Goal: Information Seeking & Learning: Check status

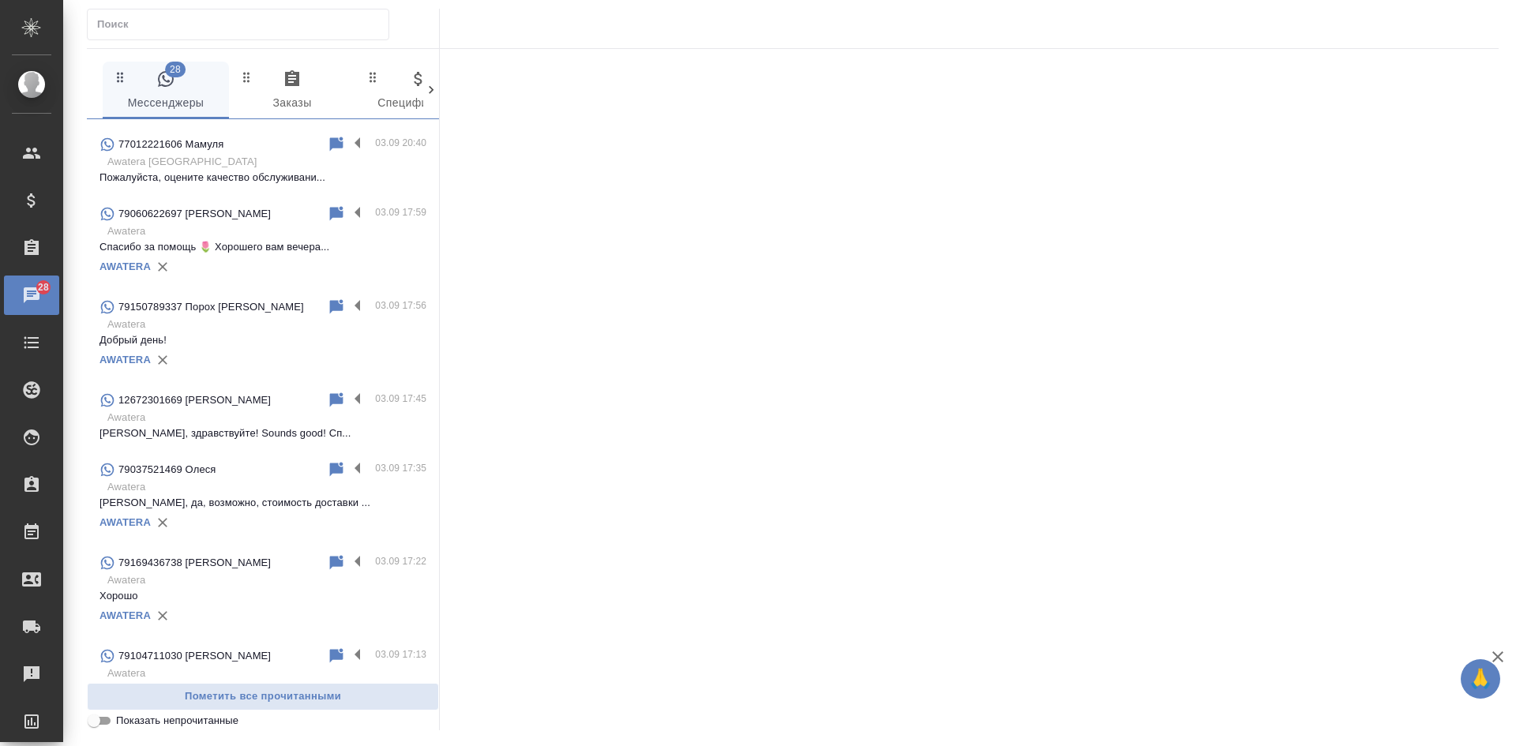
scroll to position [1184, 0]
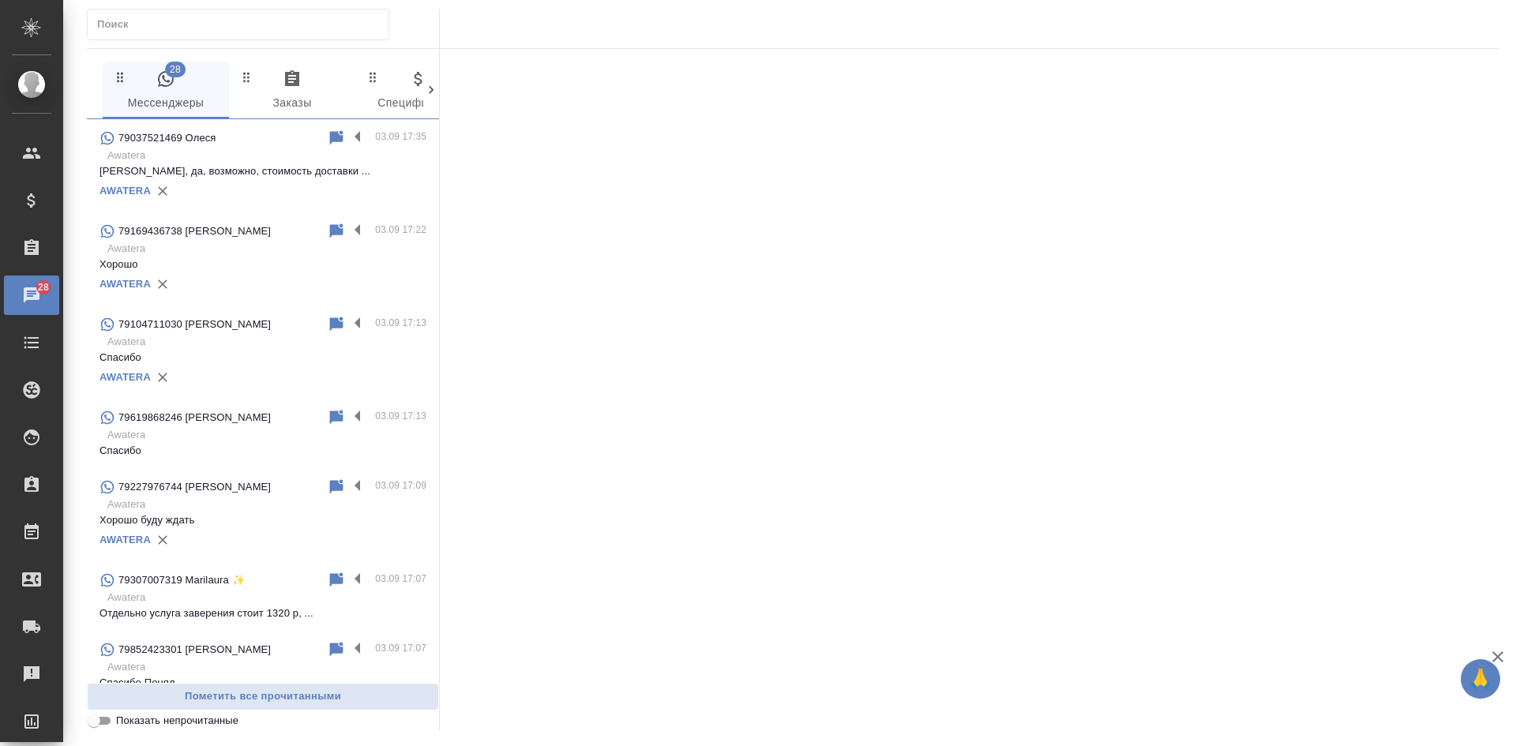
click at [102, 725] on input "Показать непрочитанные" at bounding box center [94, 720] width 57 height 19
checkbox input "true"
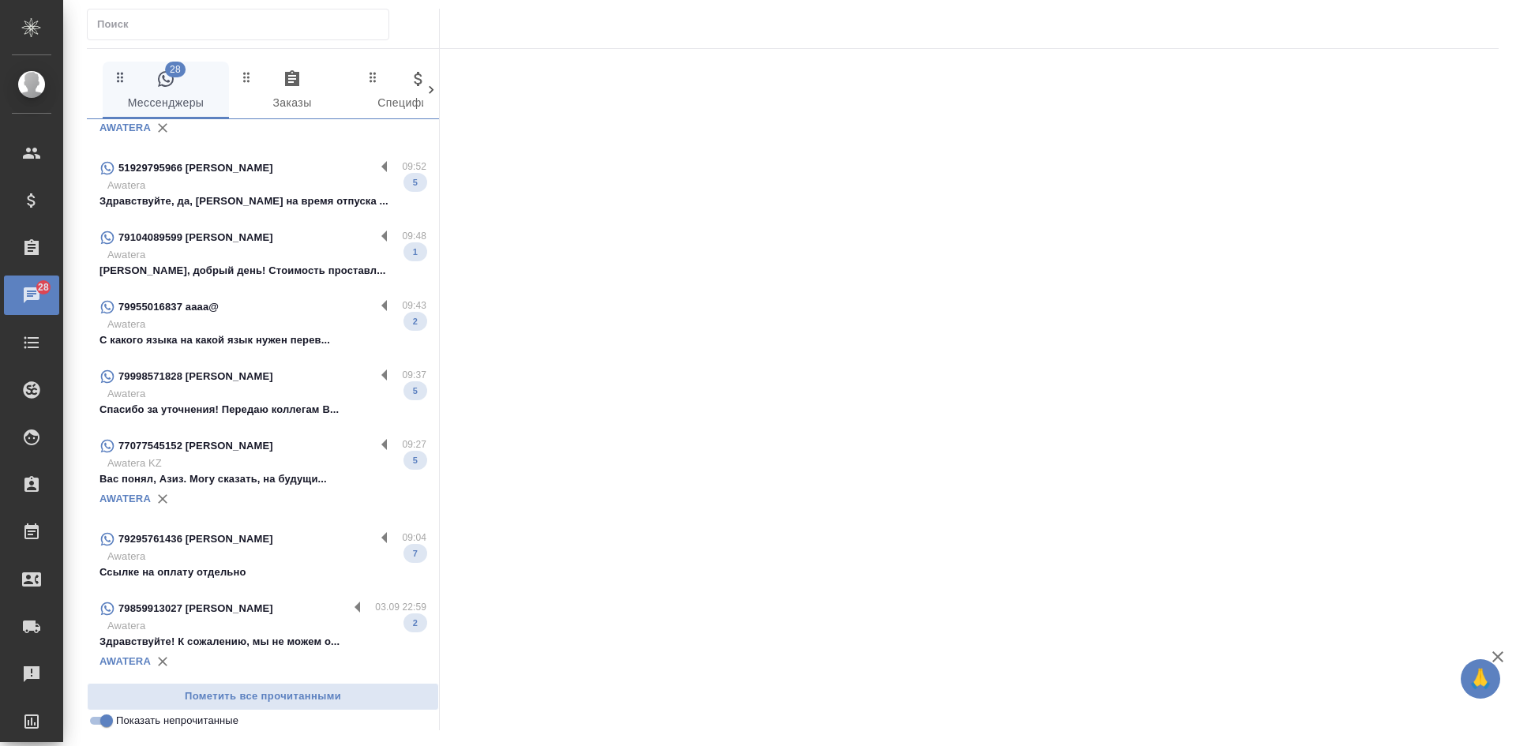
scroll to position [63, 0]
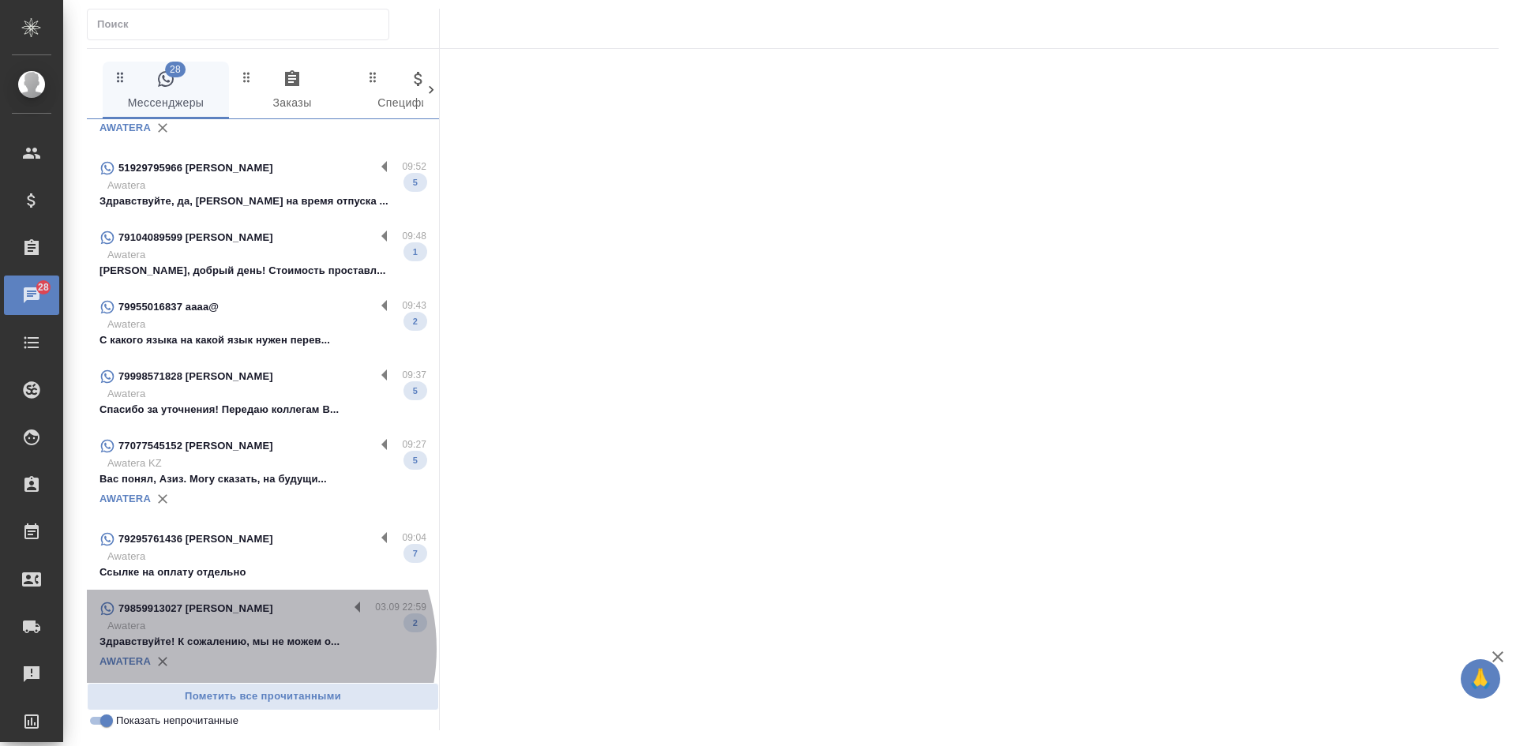
click at [234, 649] on p "Здравствуйте! К сожалению, мы не можем о..." at bounding box center [262, 642] width 327 height 16
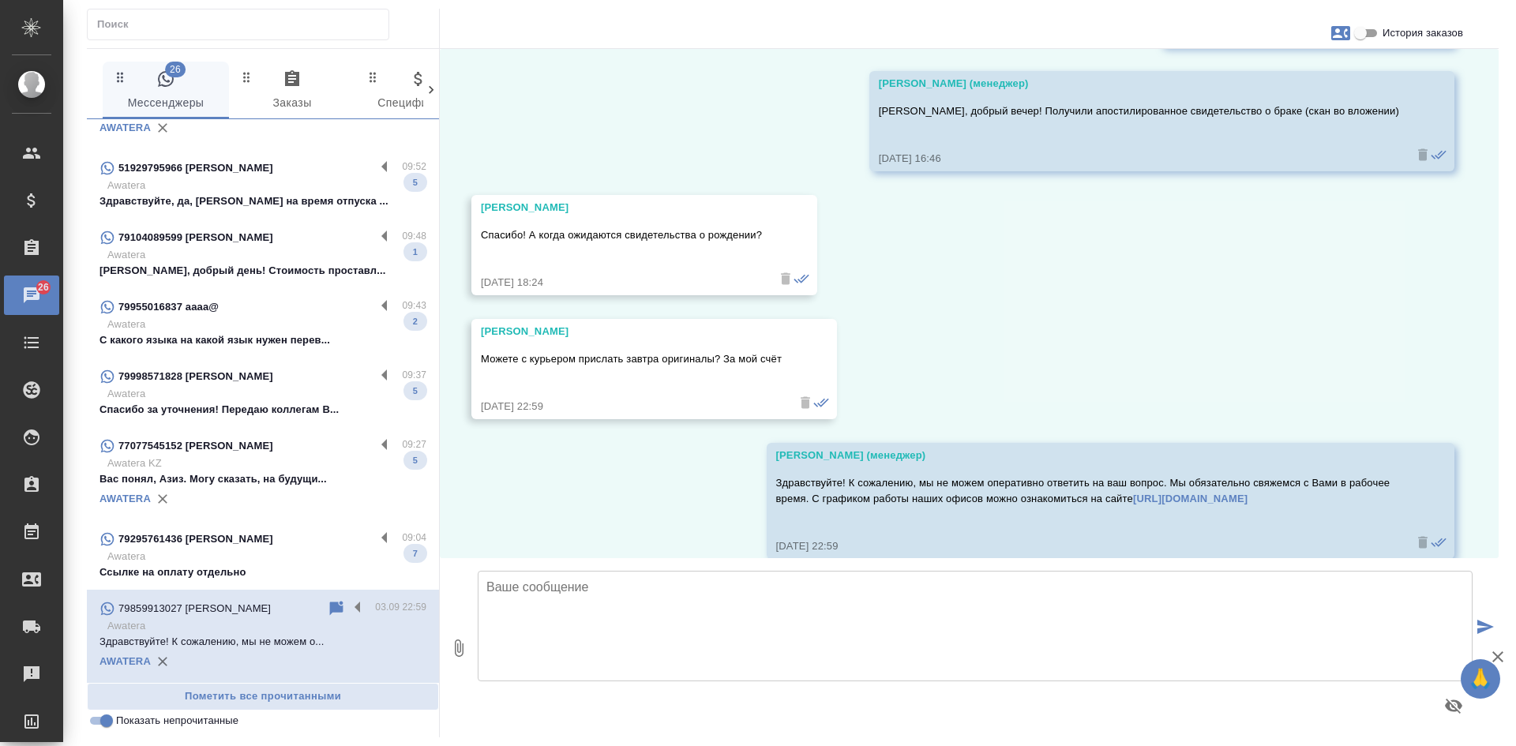
scroll to position [4908, 0]
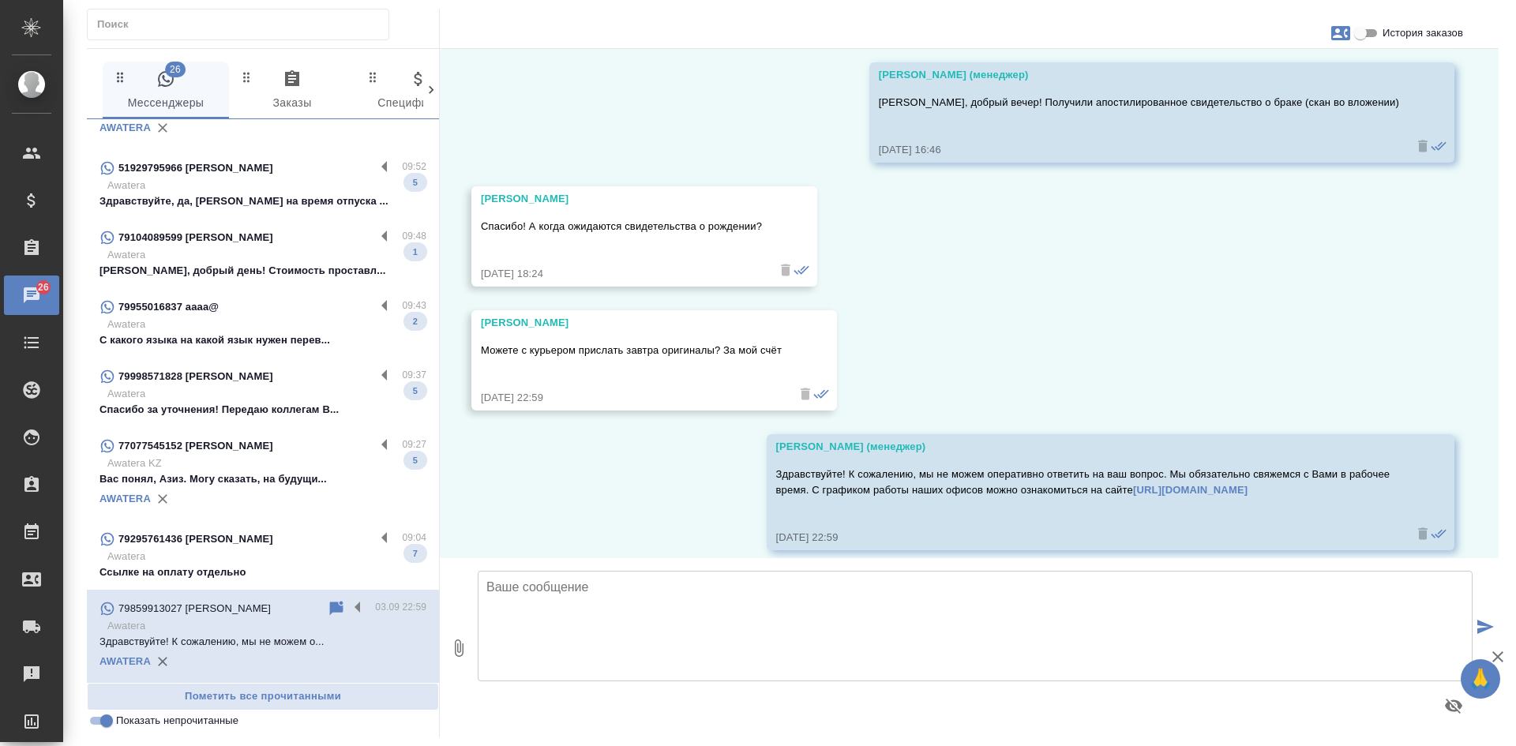
click at [328, 613] on icon at bounding box center [336, 608] width 19 height 19
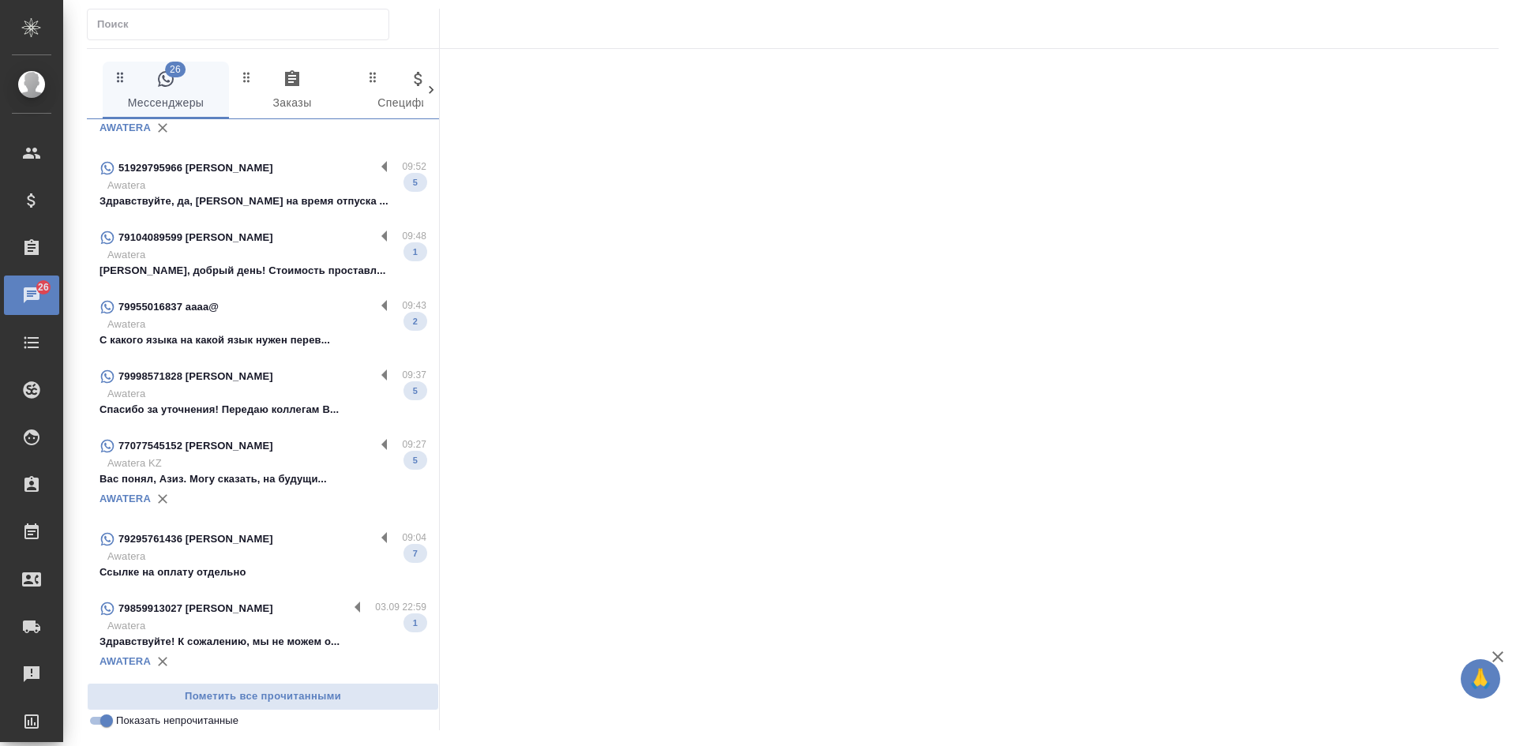
click at [304, 554] on p "Awatera" at bounding box center [266, 557] width 319 height 16
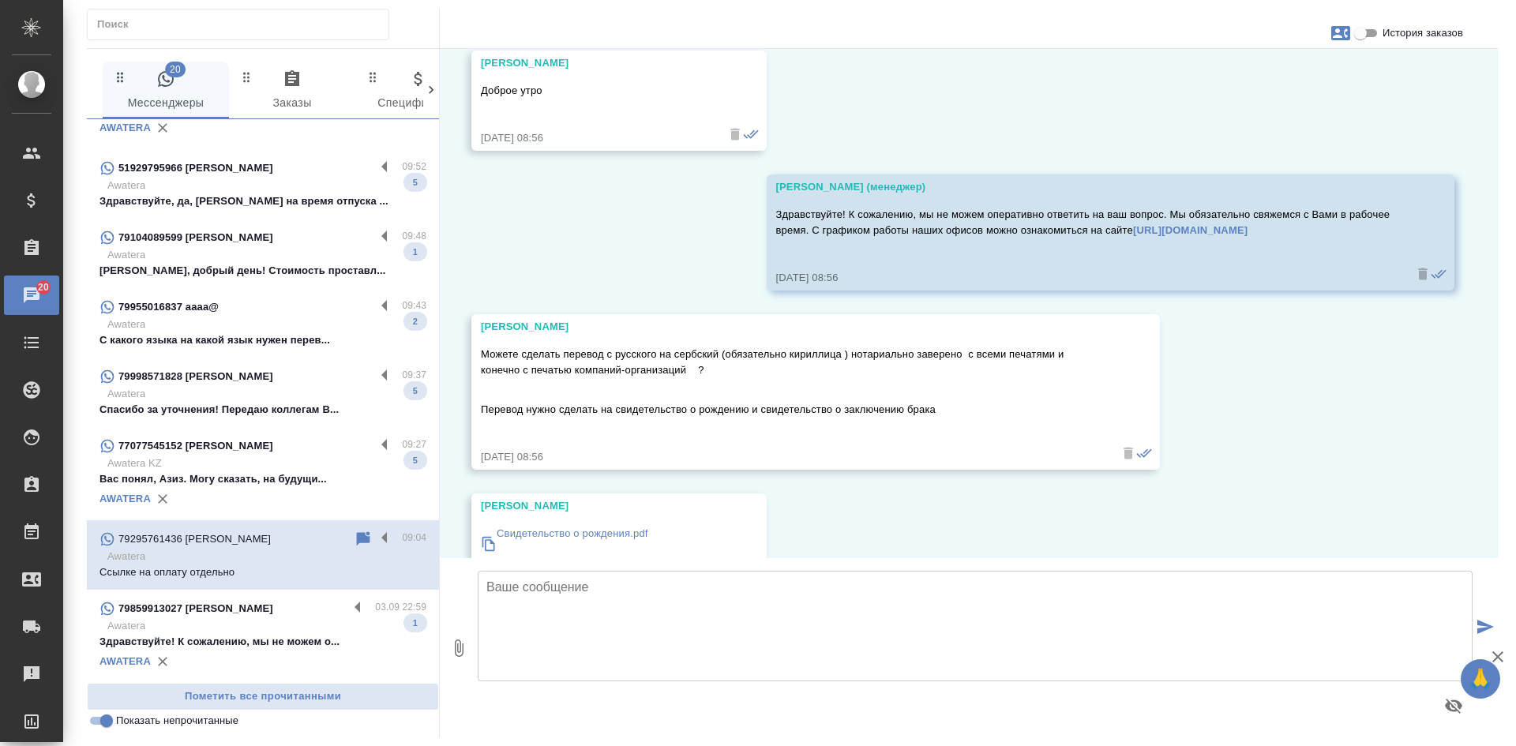
scroll to position [4033, 0]
click at [1367, 37] on input "История заказов" at bounding box center [1360, 33] width 57 height 19
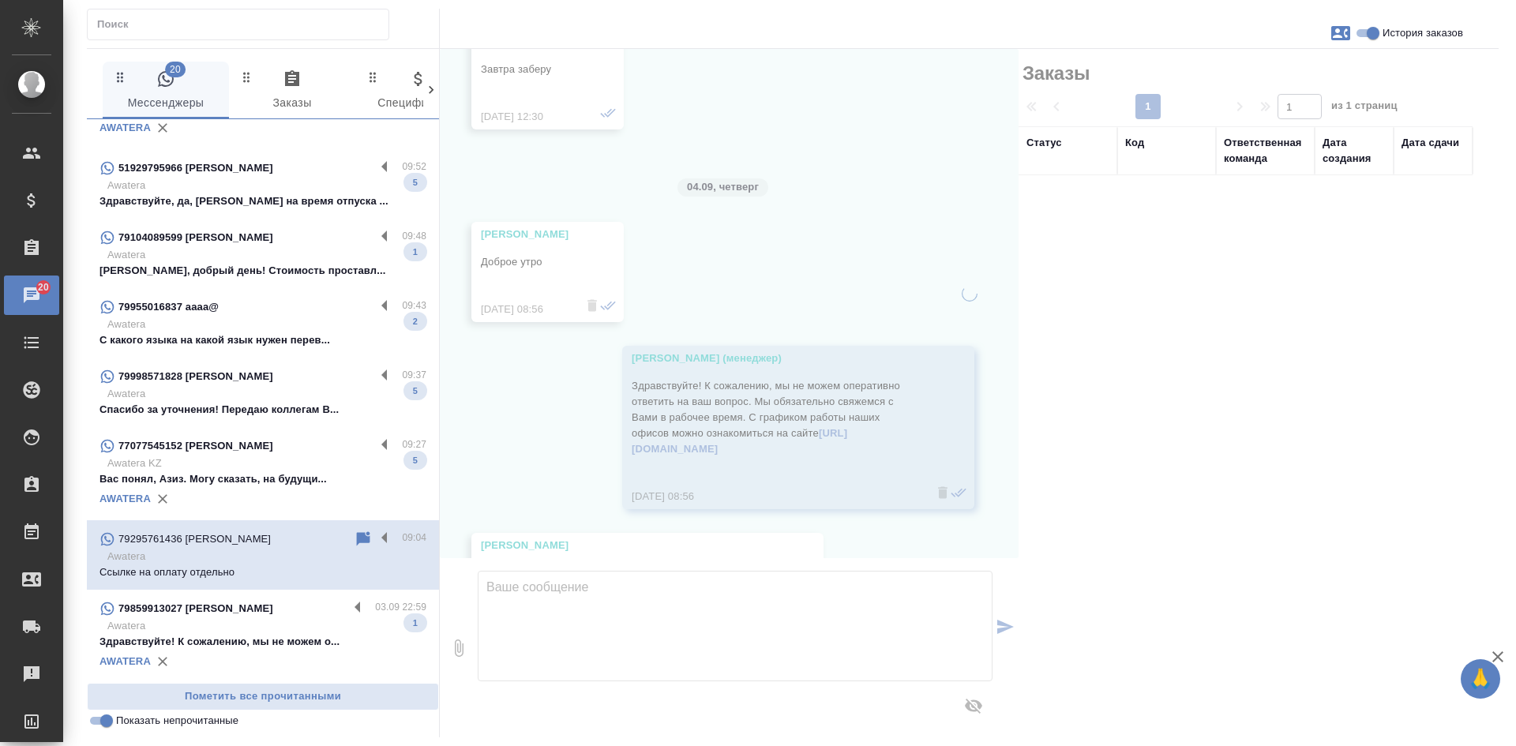
scroll to position [4238, 0]
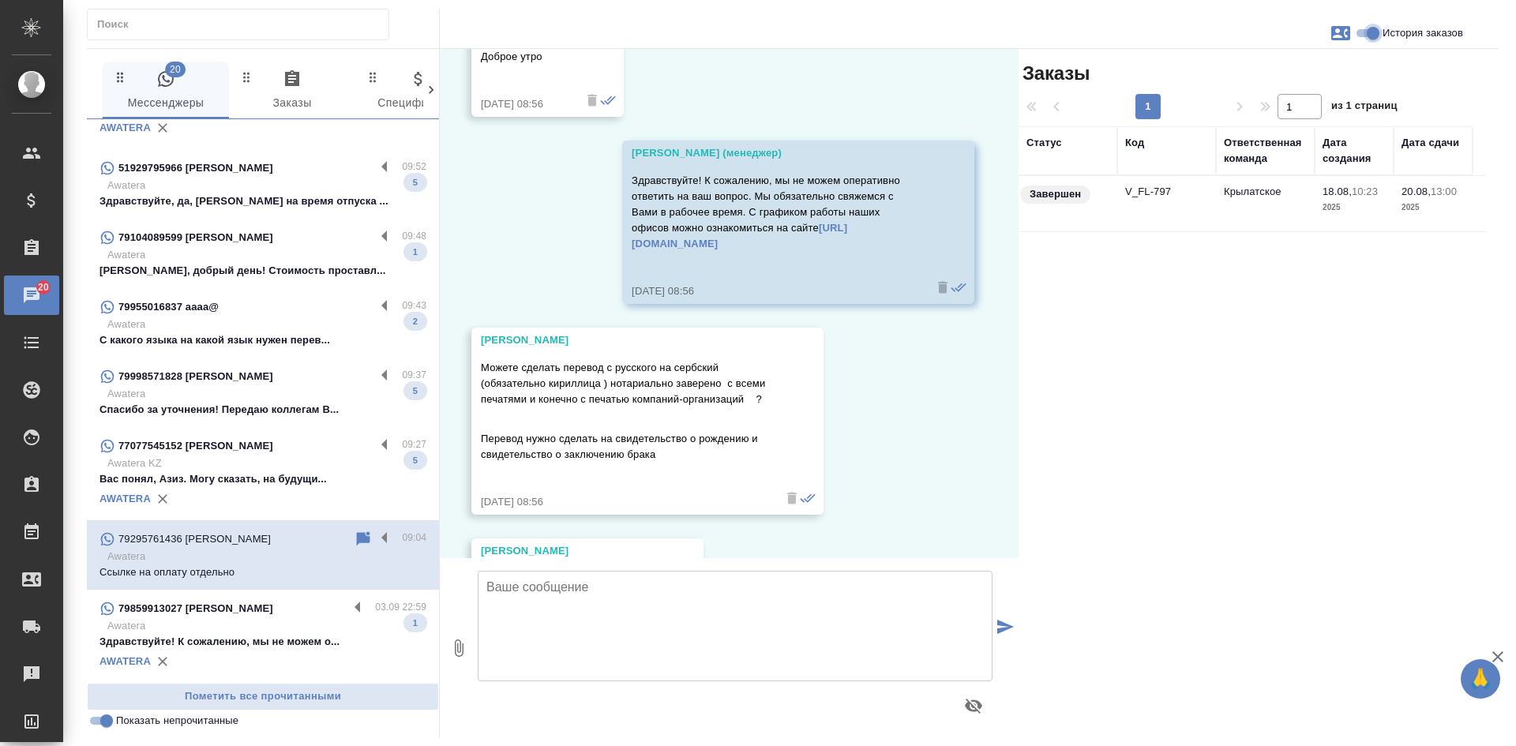
click at [1367, 37] on input "История заказов" at bounding box center [1373, 33] width 57 height 19
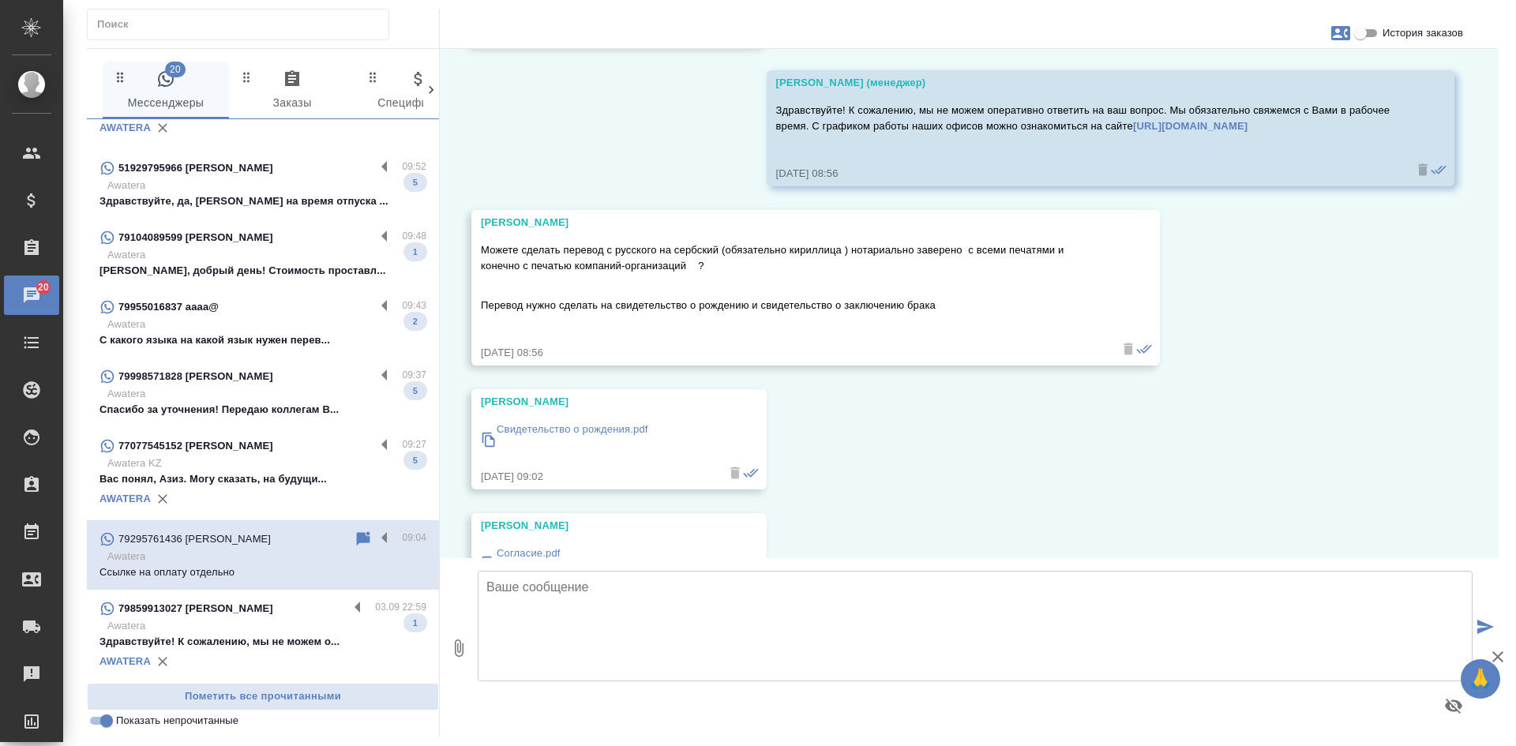
scroll to position [4112, 0]
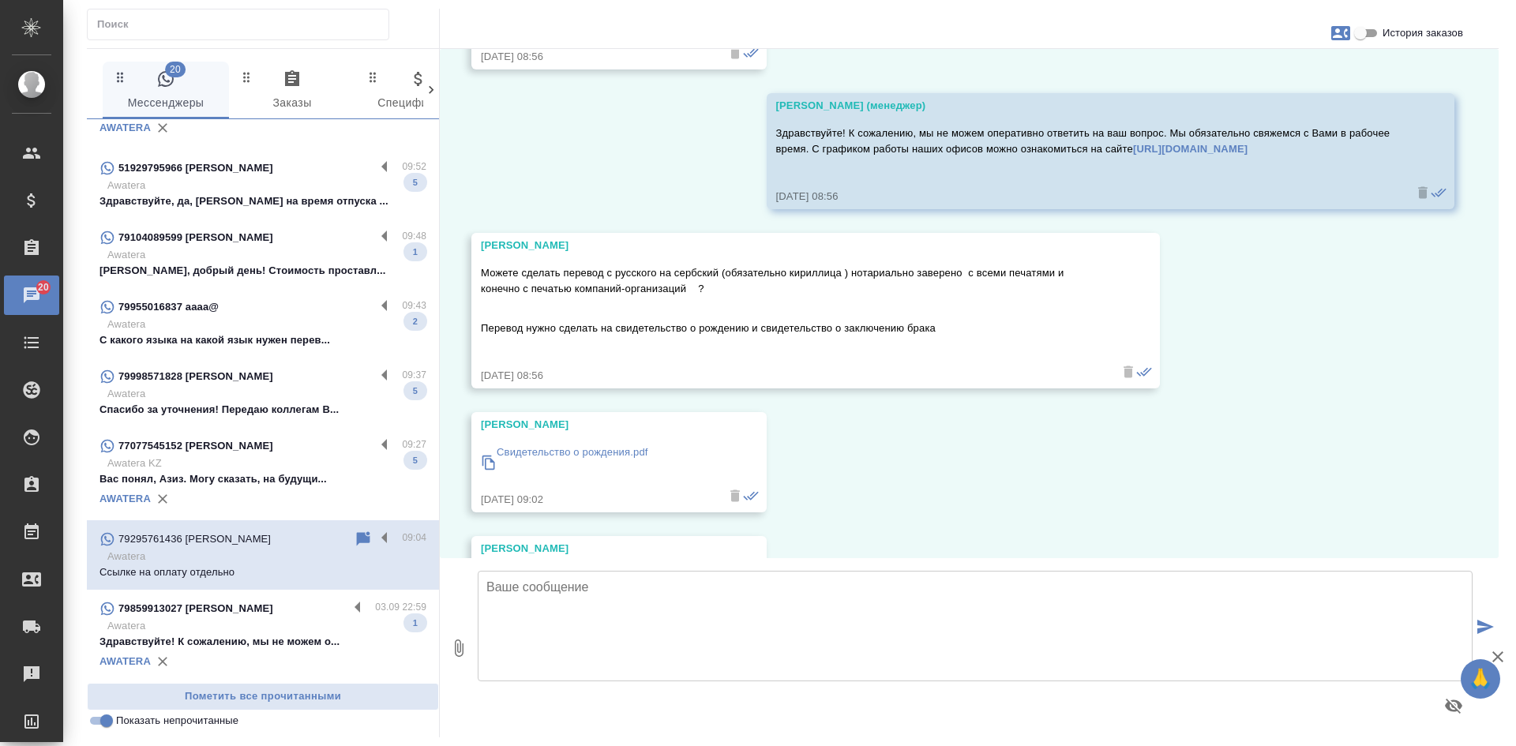
drag, startPoint x: 1374, startPoint y: 25, endPoint x: 1366, endPoint y: 38, distance: 14.9
click at [1374, 25] on input "История заказов" at bounding box center [1360, 33] width 57 height 19
checkbox input "true"
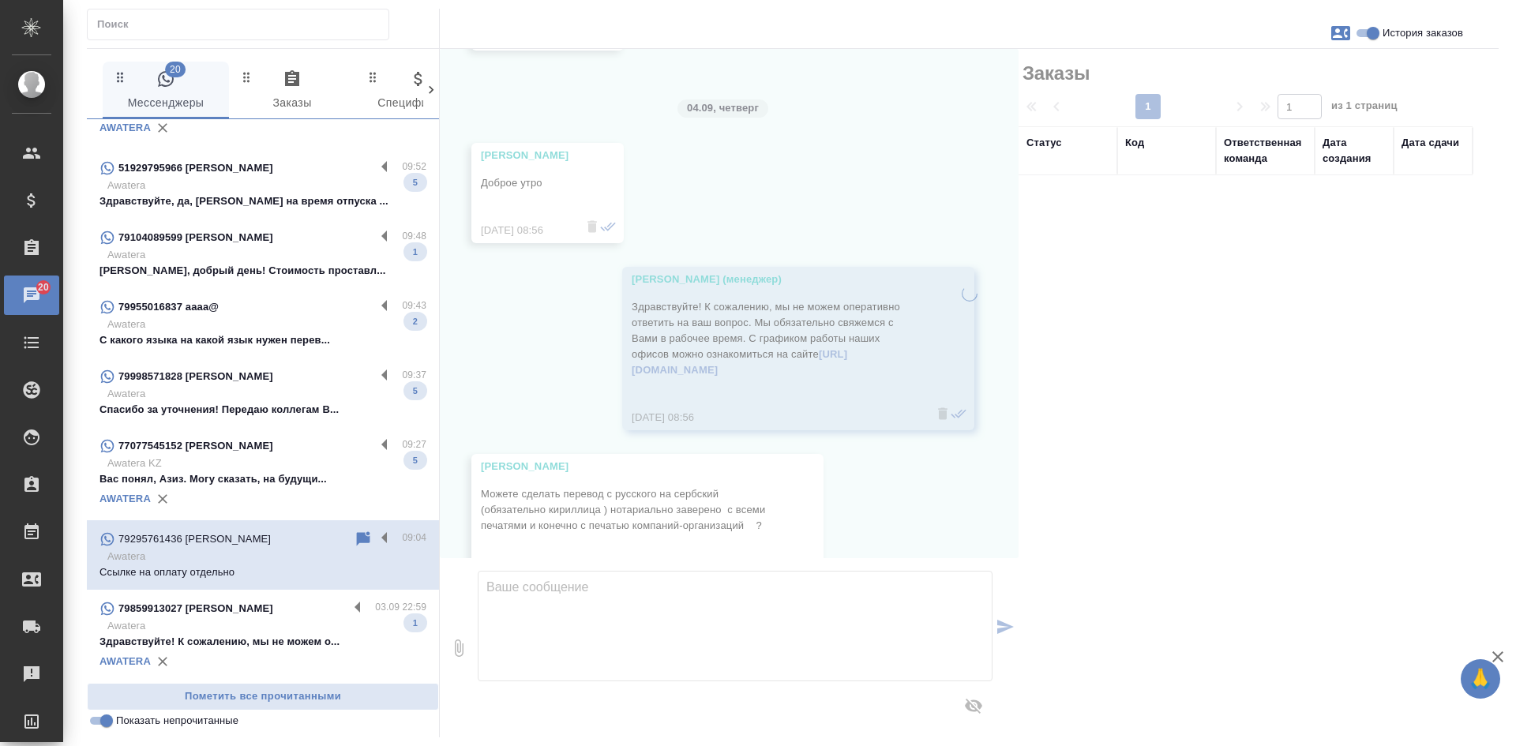
scroll to position [4317, 0]
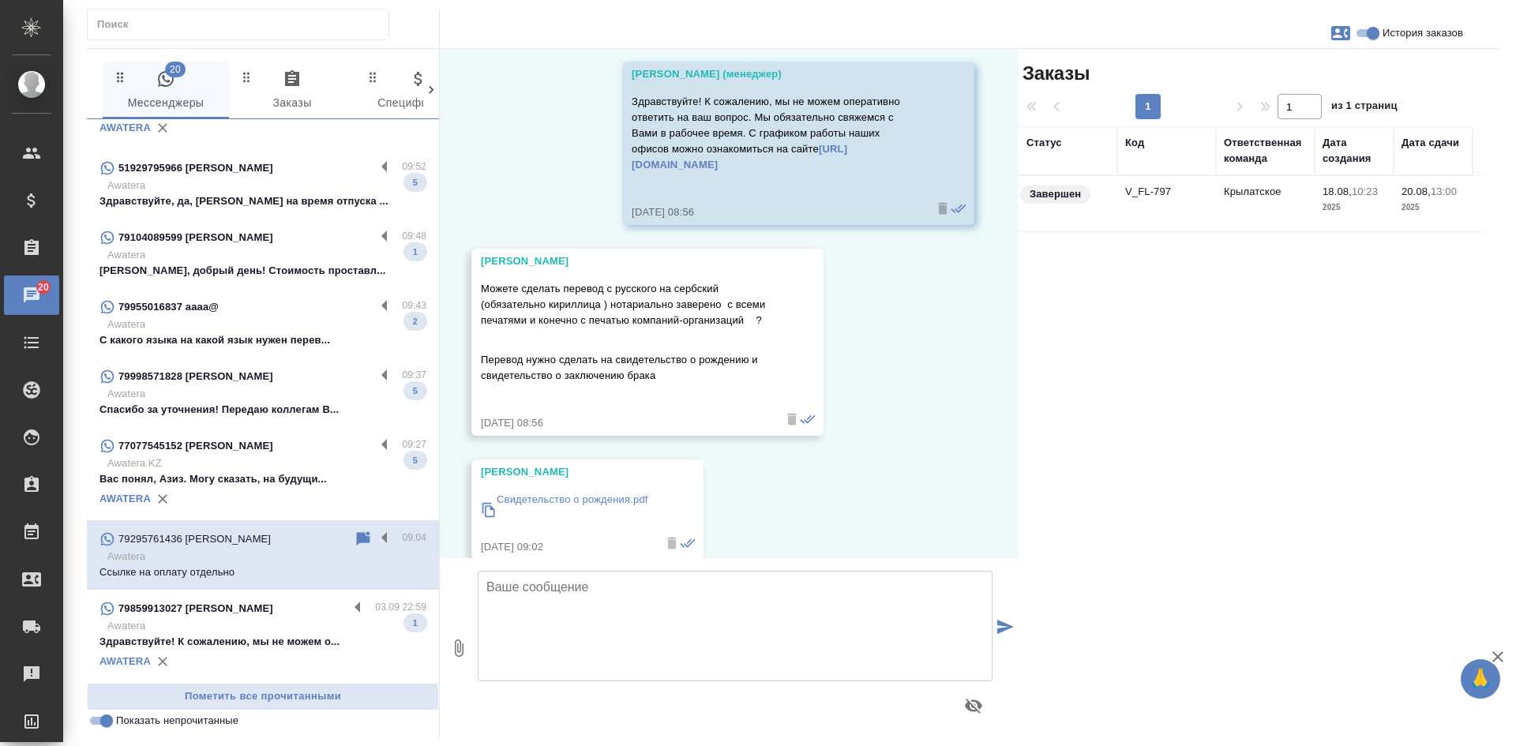
click at [1279, 221] on td "Крылатское" at bounding box center [1265, 203] width 99 height 55
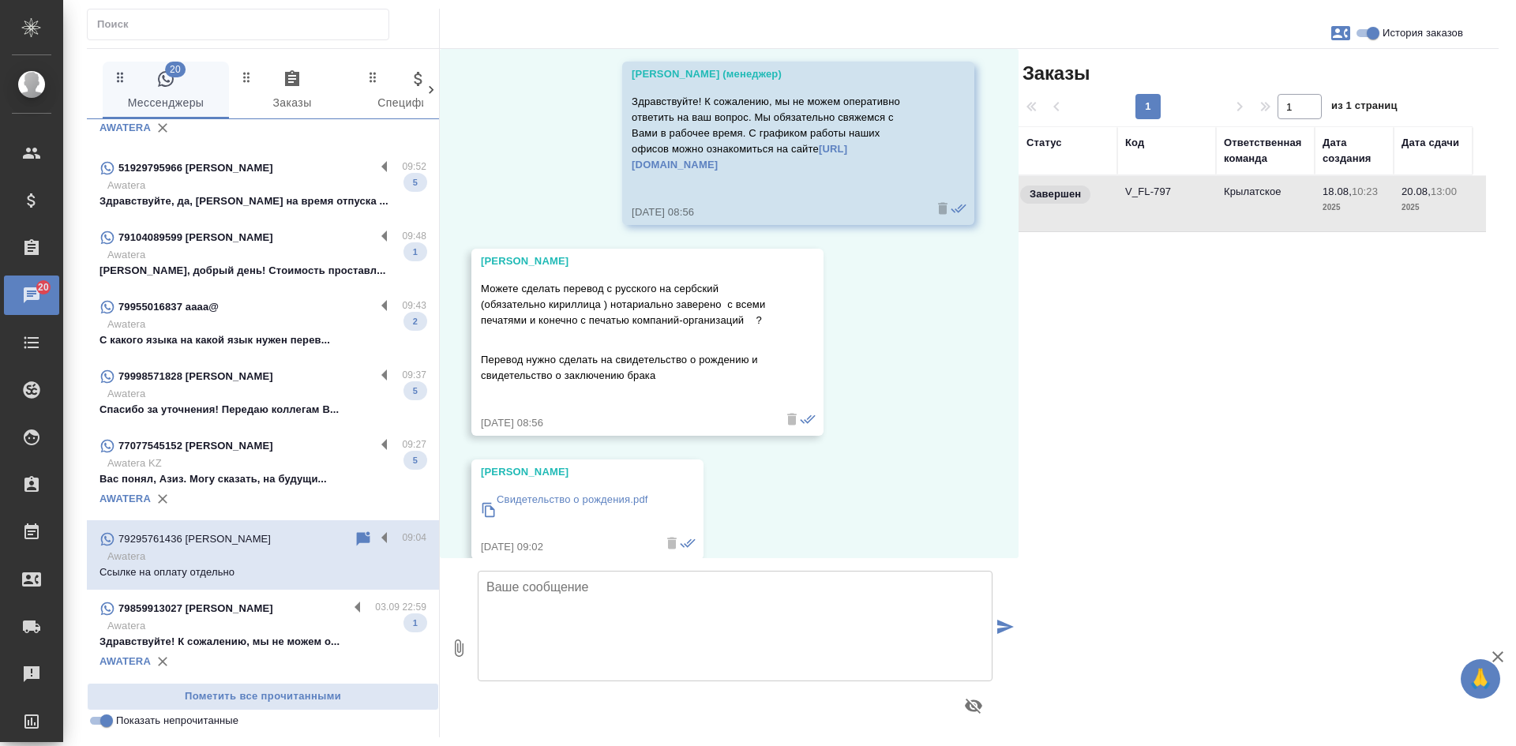
click at [1279, 221] on td "Крылатское" at bounding box center [1265, 203] width 99 height 55
drag, startPoint x: 587, startPoint y: 295, endPoint x: 451, endPoint y: 295, distance: 136.6
click at [451, 295] on div "18.08, [DATE] [PERSON_NAME] Добрый день [DATE] 10:01 [PERSON_NAME] Можете сдела…" at bounding box center [729, 303] width 579 height 509
copy div "[PERSON_NAME]"
click at [354, 532] on icon at bounding box center [363, 539] width 19 height 19
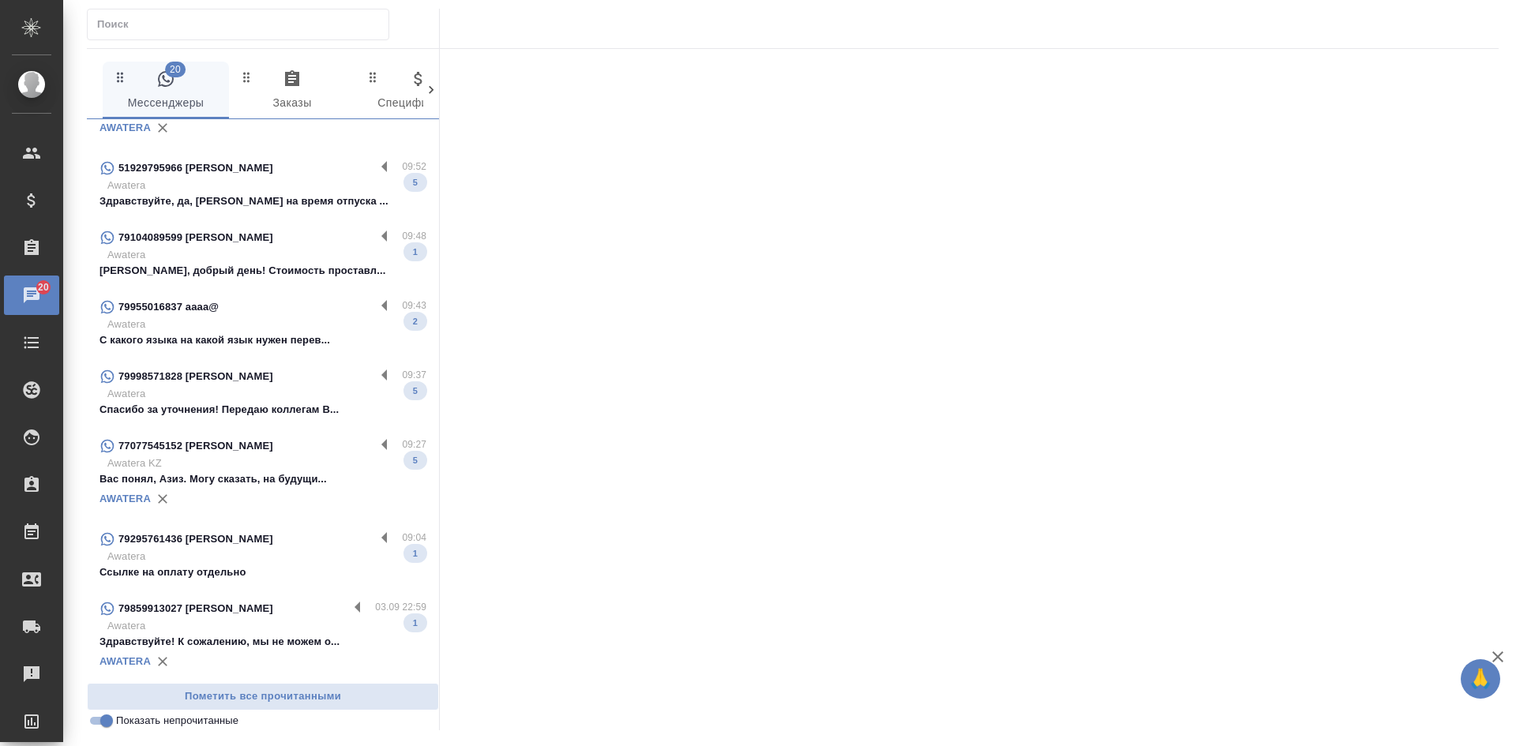
click at [281, 486] on p "Вас понял, Азиз. Могу сказать, на будущи..." at bounding box center [262, 479] width 327 height 16
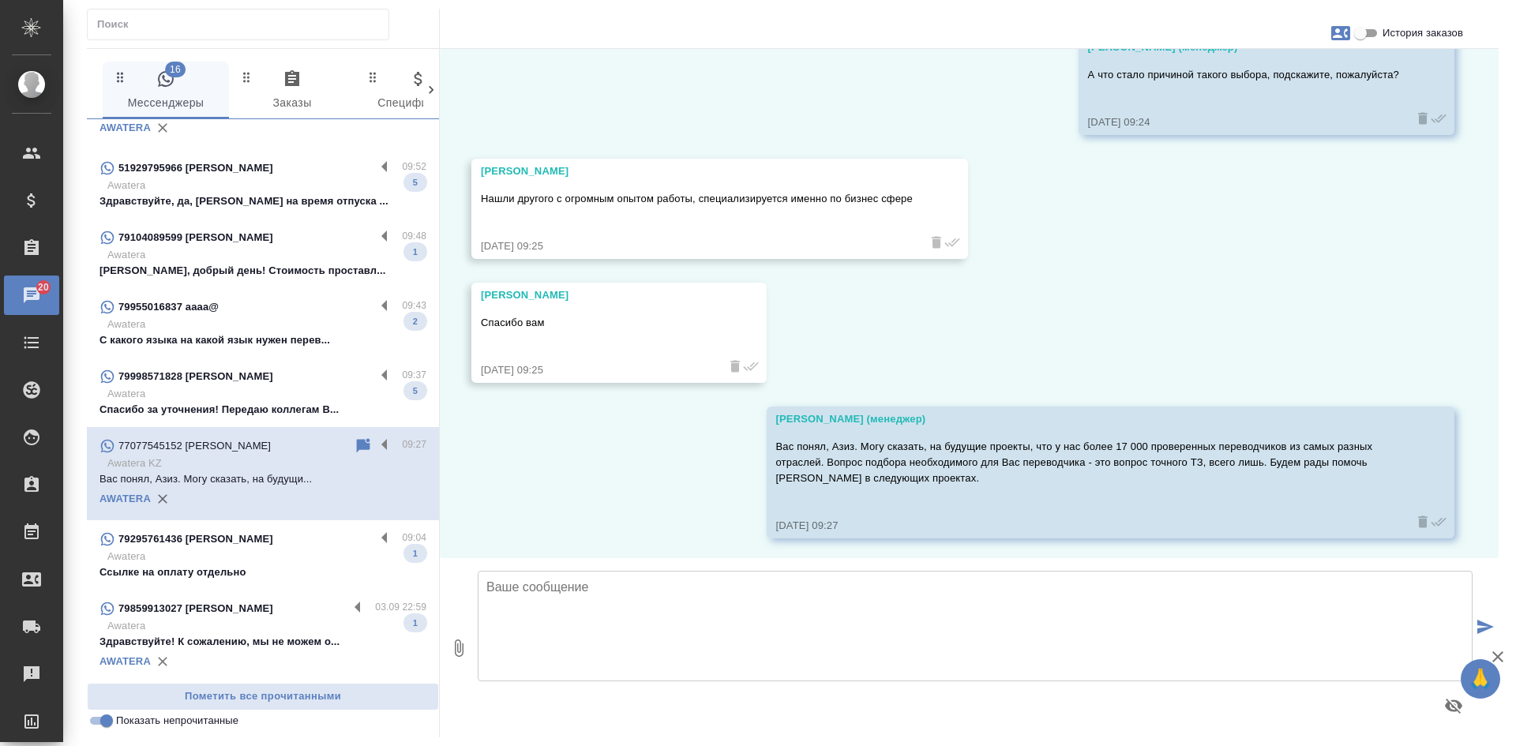
scroll to position [3030, 0]
click at [243, 401] on p "Awatera" at bounding box center [266, 394] width 319 height 16
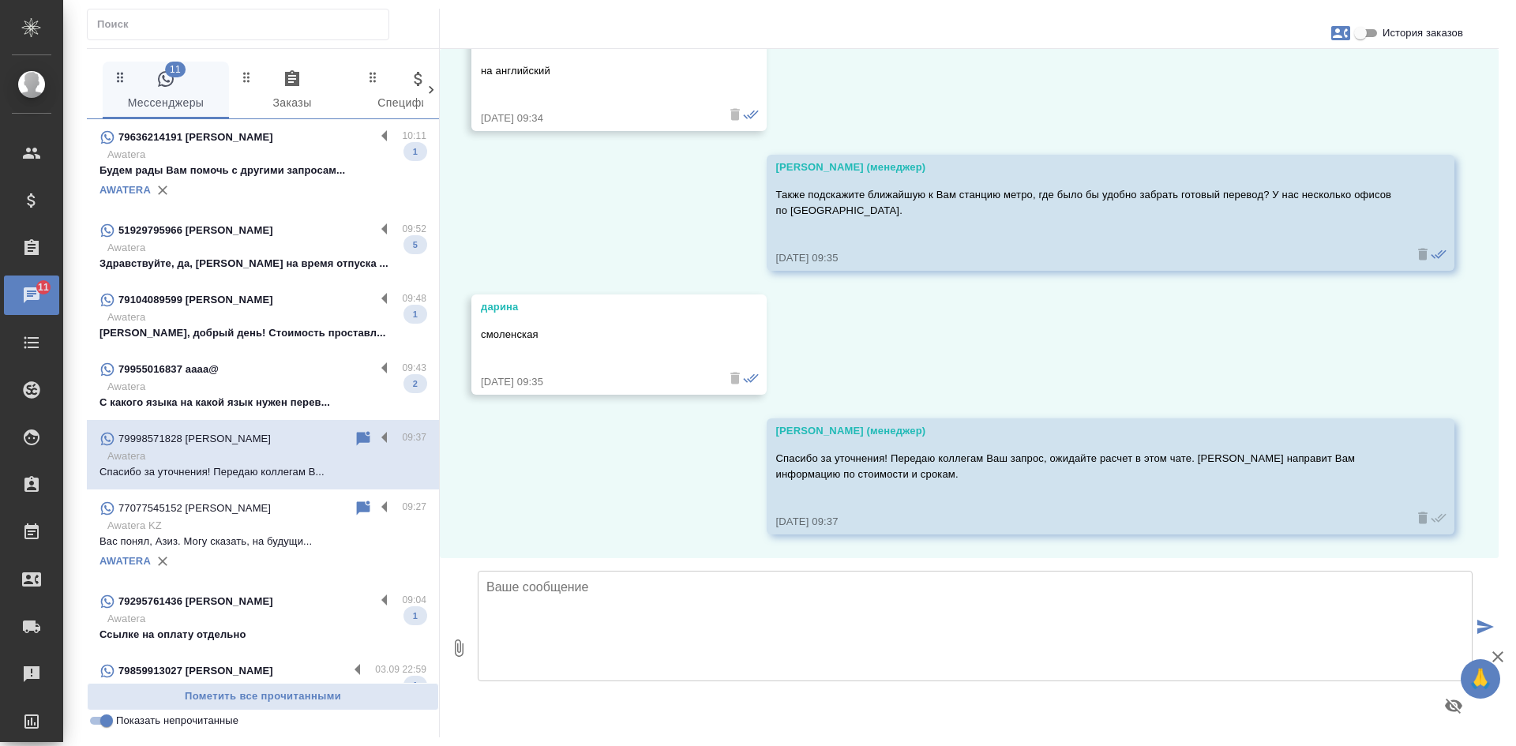
scroll to position [0, 0]
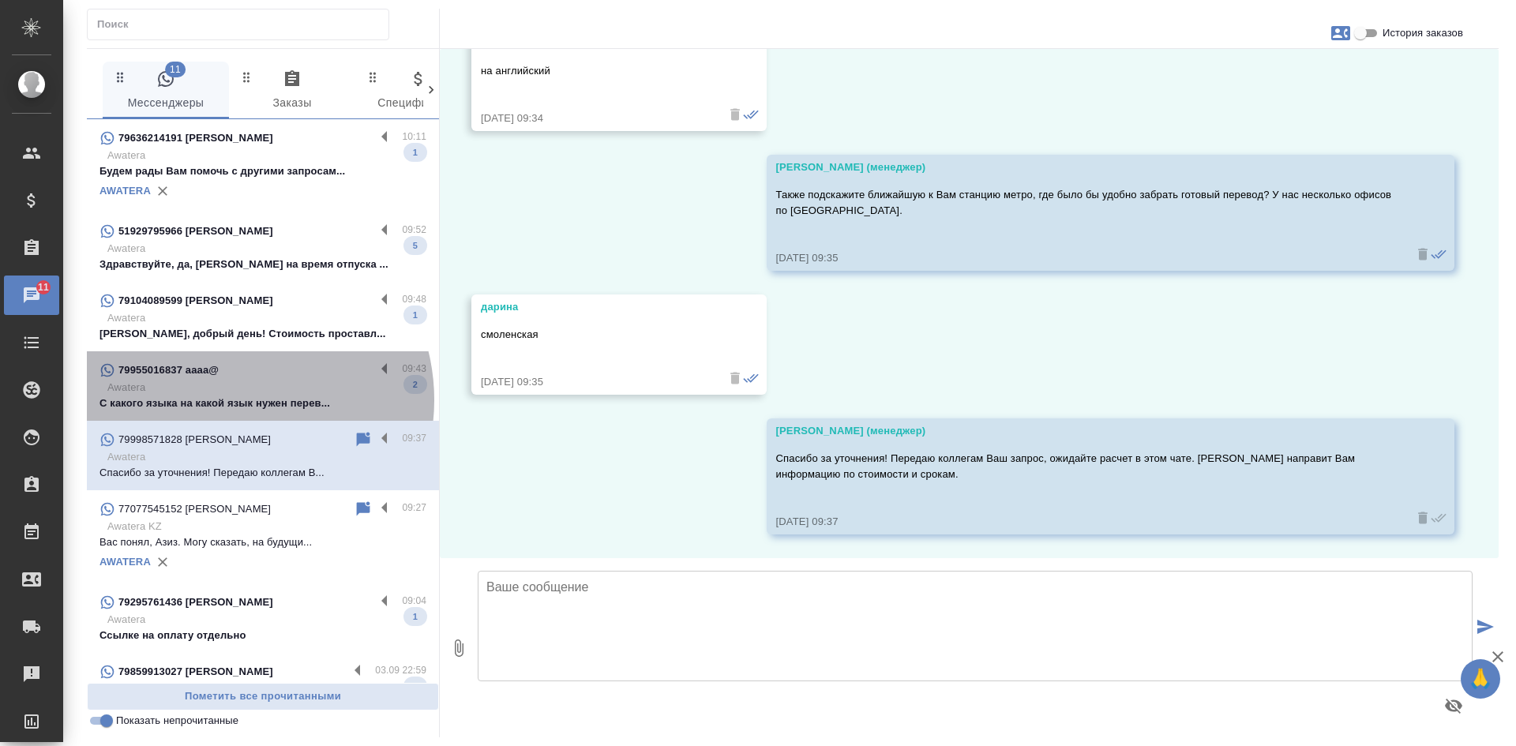
click at [229, 400] on p "С какого языка на какой язык нужен перев..." at bounding box center [262, 404] width 327 height 16
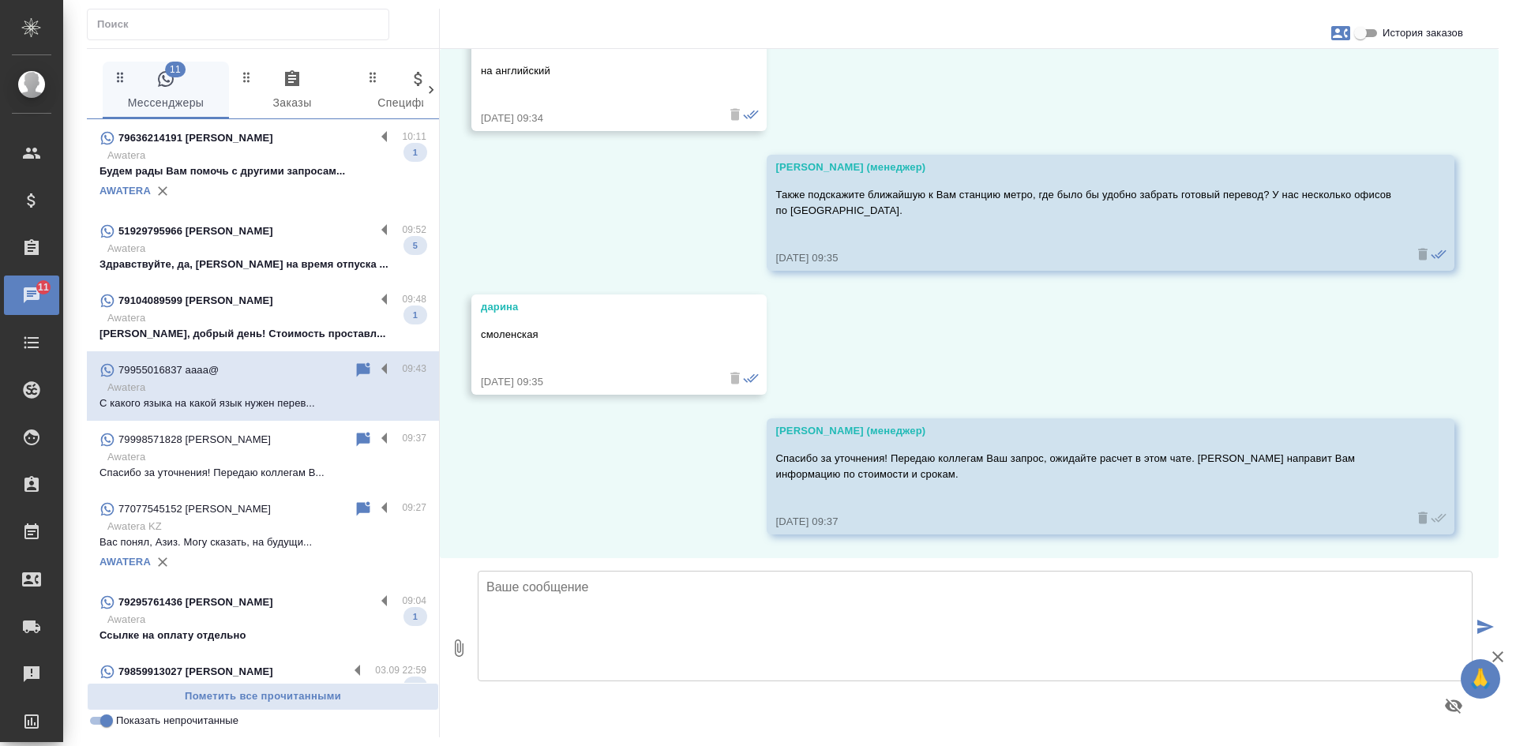
scroll to position [227, 0]
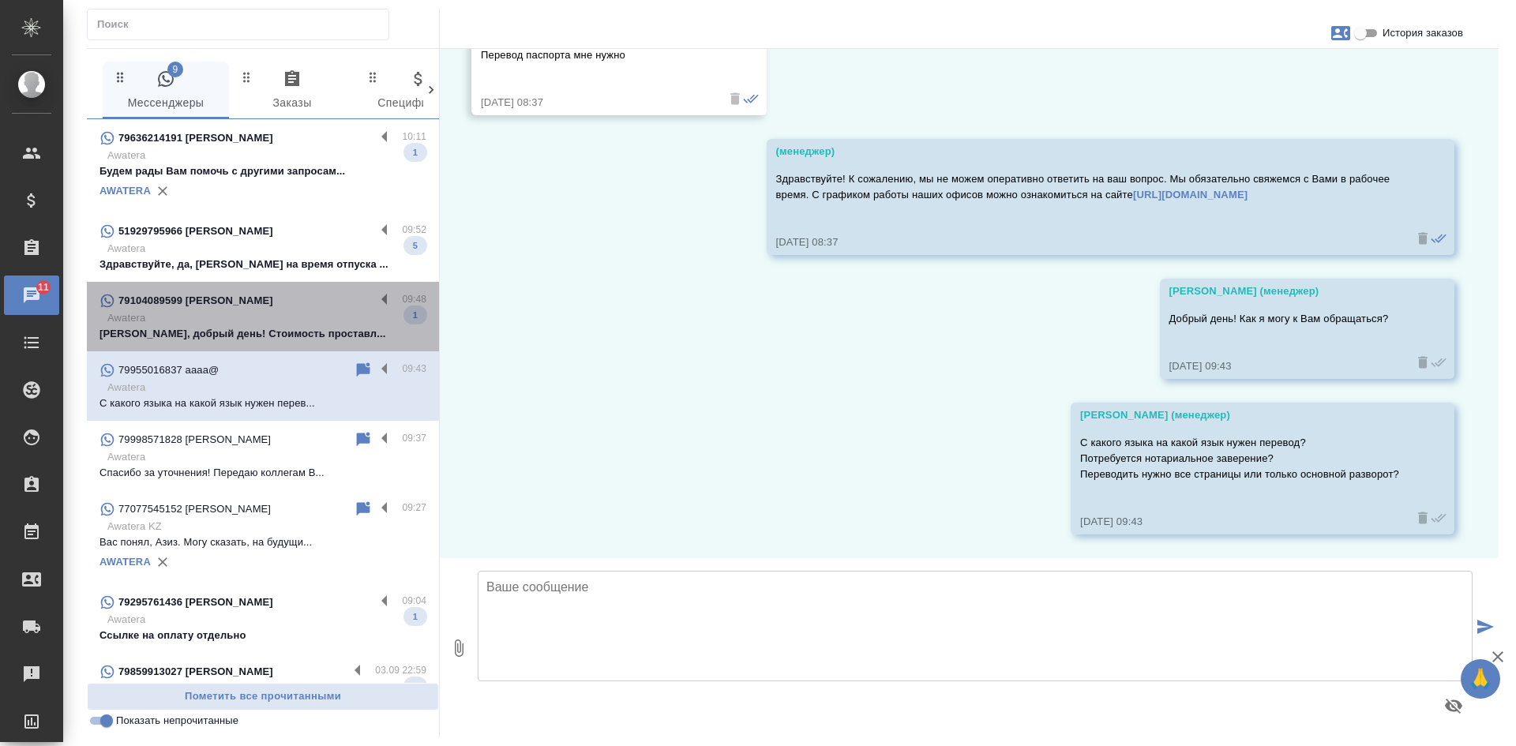
click at [267, 324] on p "Awatera" at bounding box center [266, 318] width 319 height 16
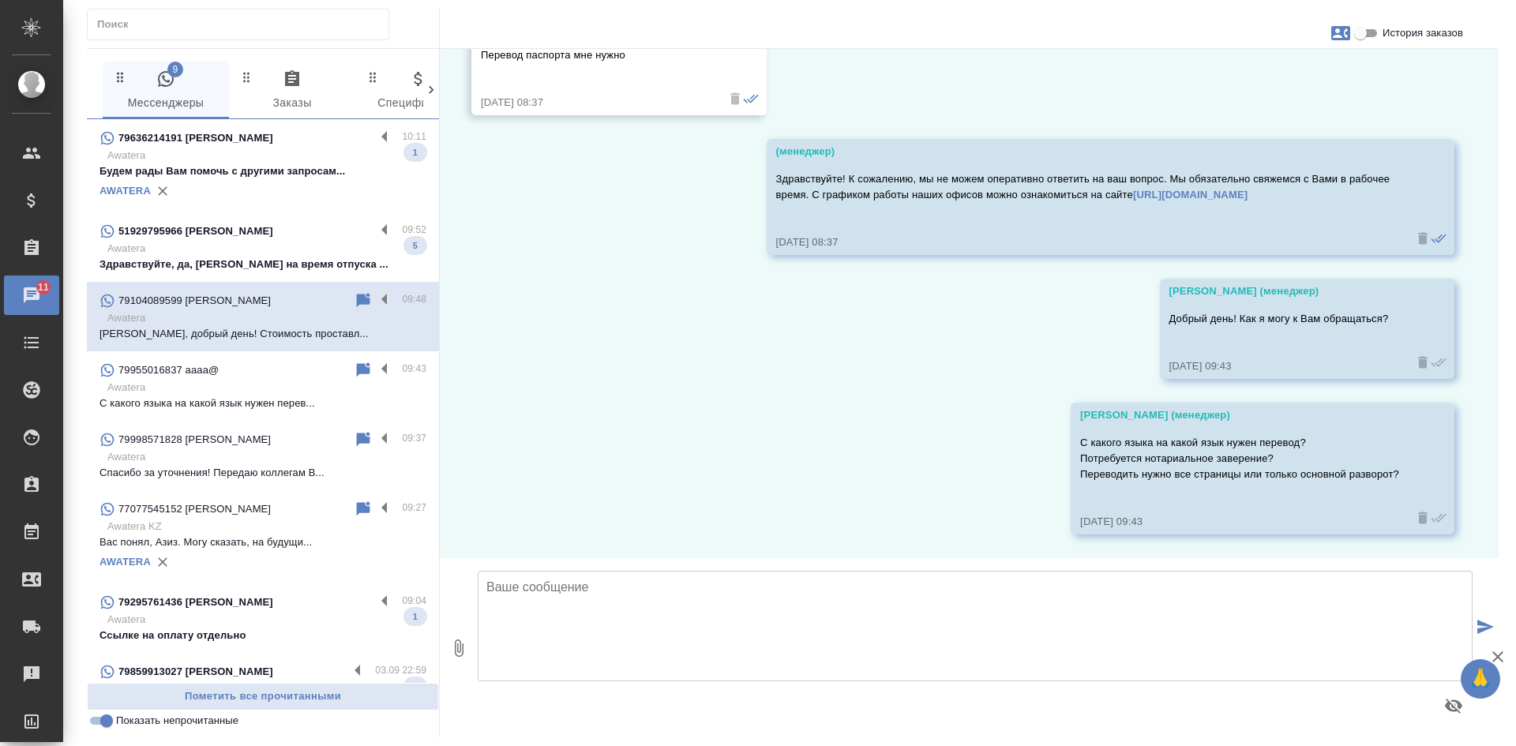
scroll to position [0, 0]
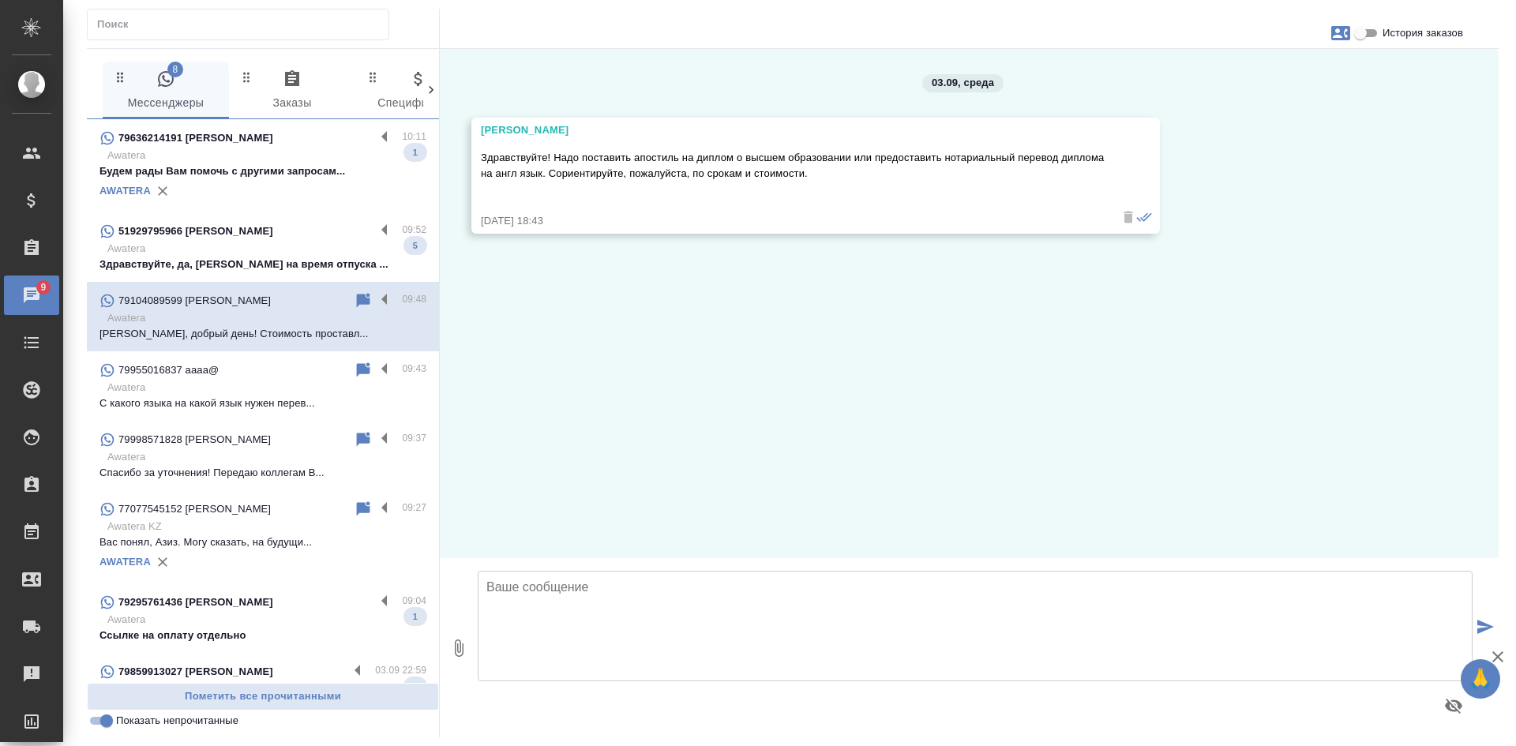
click at [611, 128] on div "[PERSON_NAME]" at bounding box center [793, 130] width 624 height 16
drag, startPoint x: 610, startPoint y: 127, endPoint x: 440, endPoint y: 127, distance: 169.8
click at [440, 127] on div "03.09, [DATE] [PERSON_NAME] Здравствуйте! Надо поставить апостиль на диплом о в…" at bounding box center [969, 303] width 1059 height 509
copy div "[PERSON_NAME]"
click at [257, 252] on p "Awatera" at bounding box center [266, 249] width 319 height 16
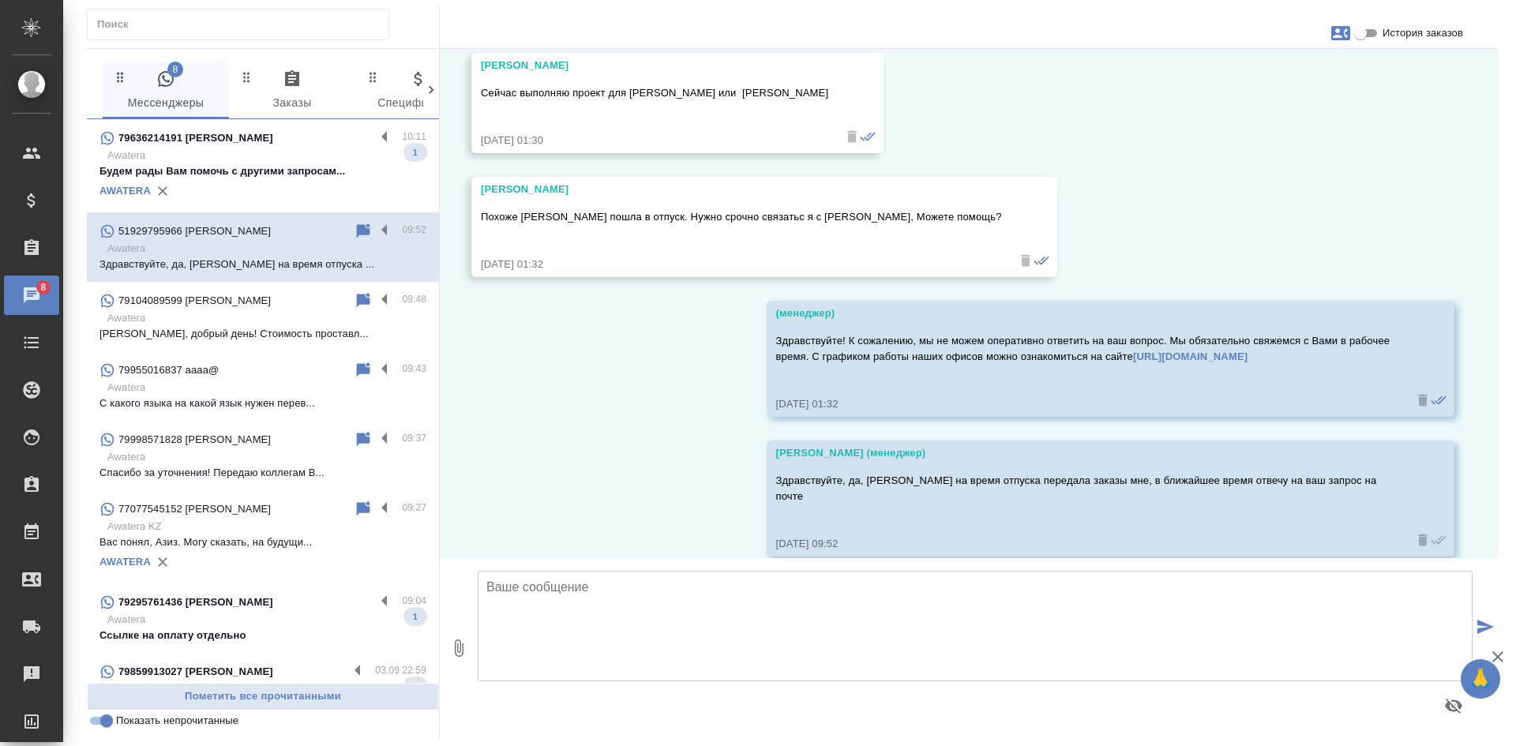
scroll to position [722, 0]
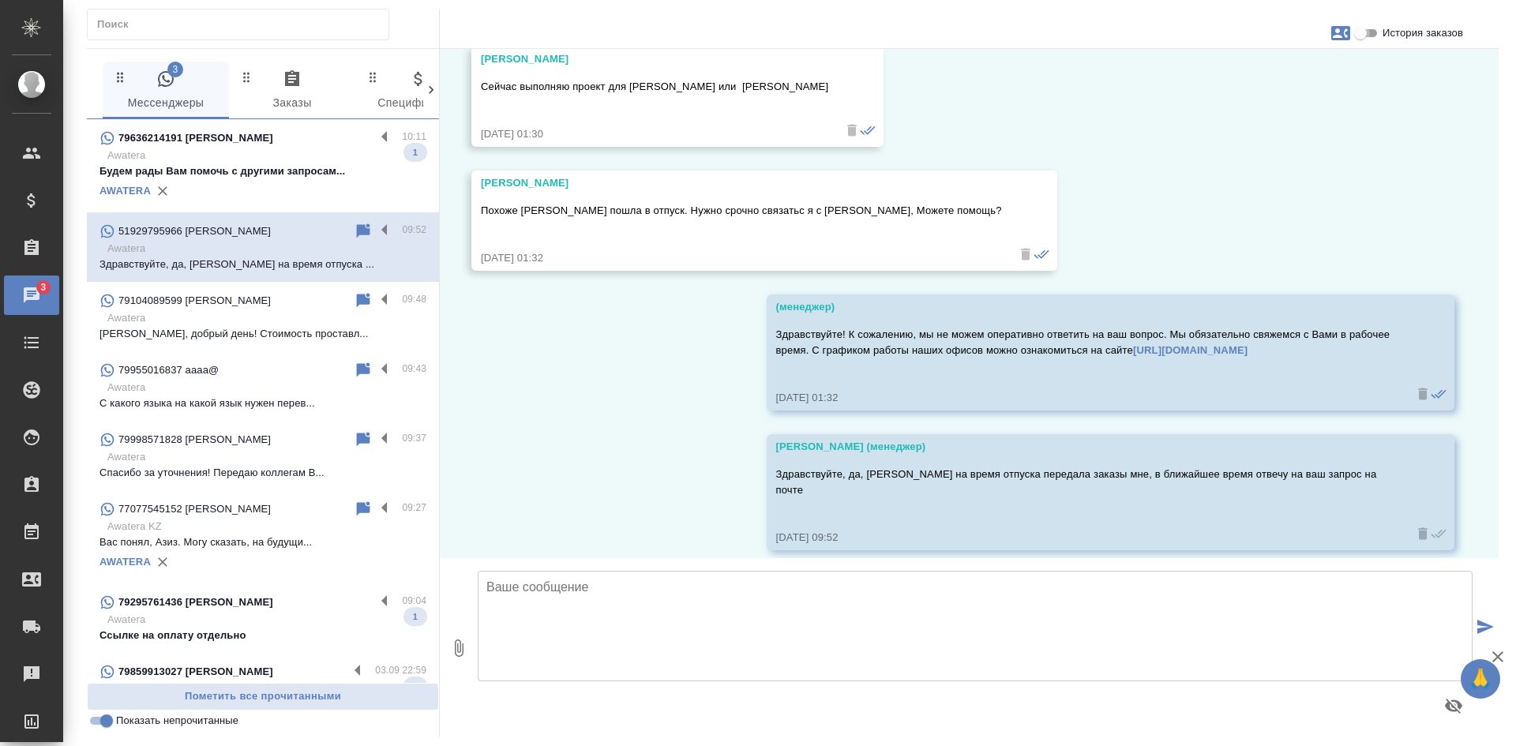
click at [1356, 30] on input "История заказов" at bounding box center [1360, 33] width 57 height 19
checkbox input "true"
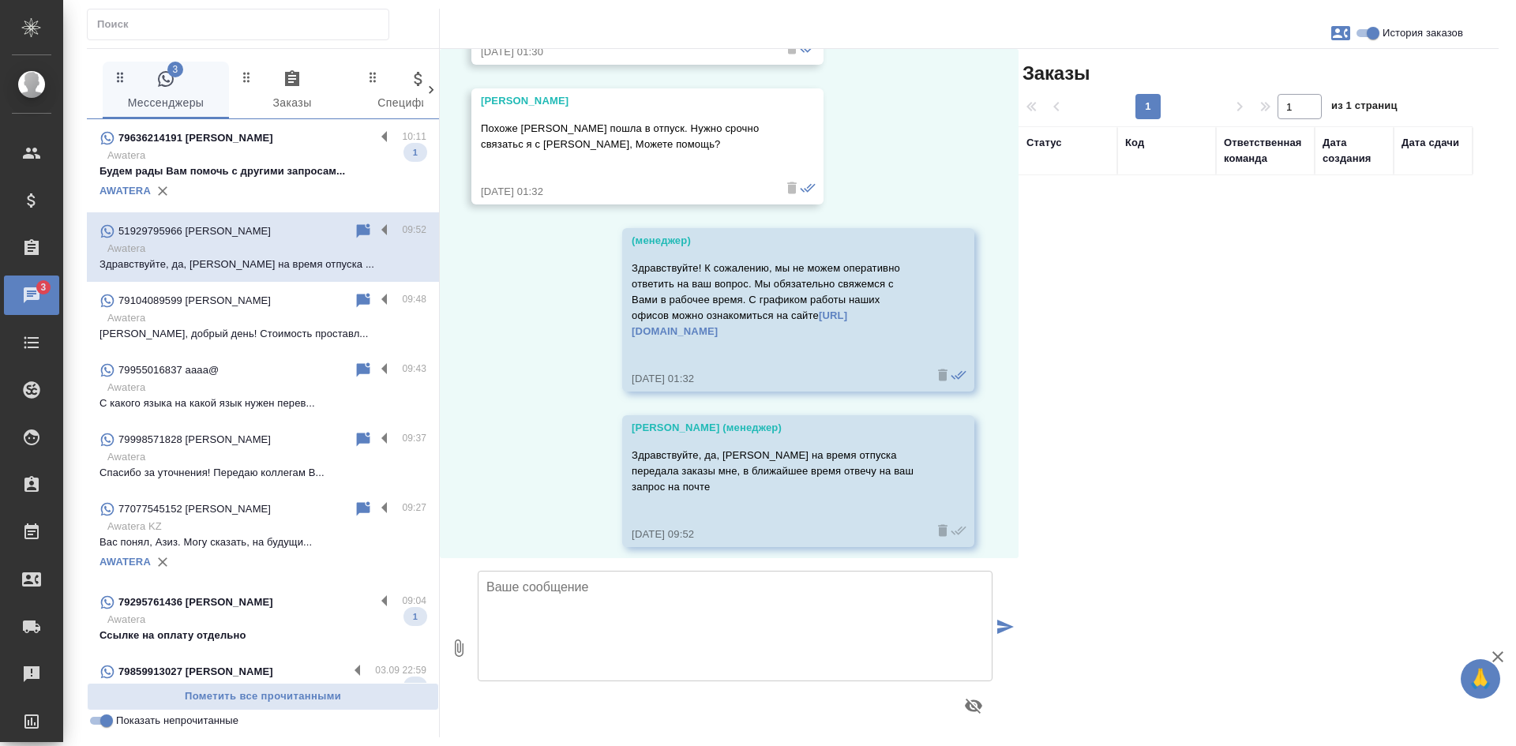
scroll to position [928, 0]
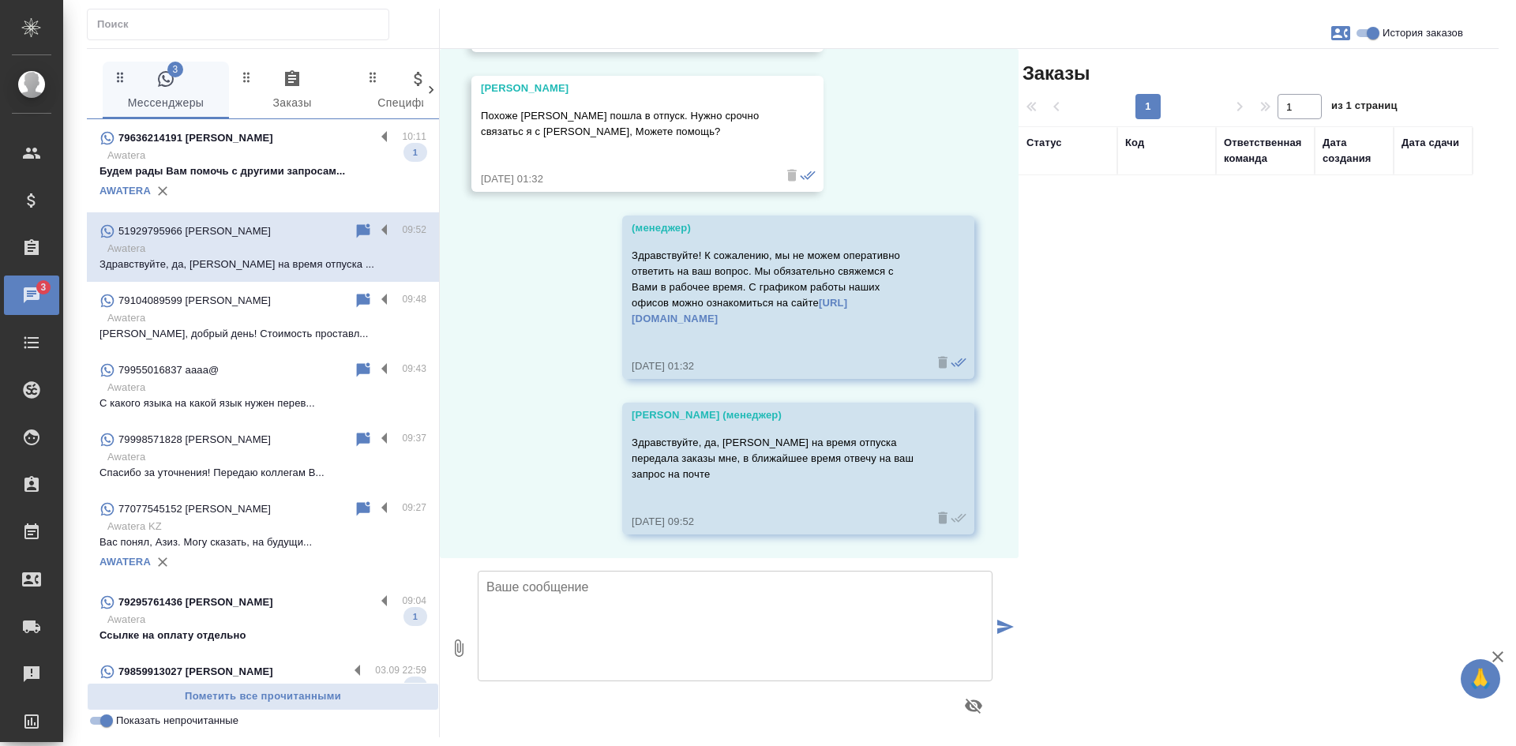
click at [243, 323] on p "Awatera" at bounding box center [266, 318] width 319 height 16
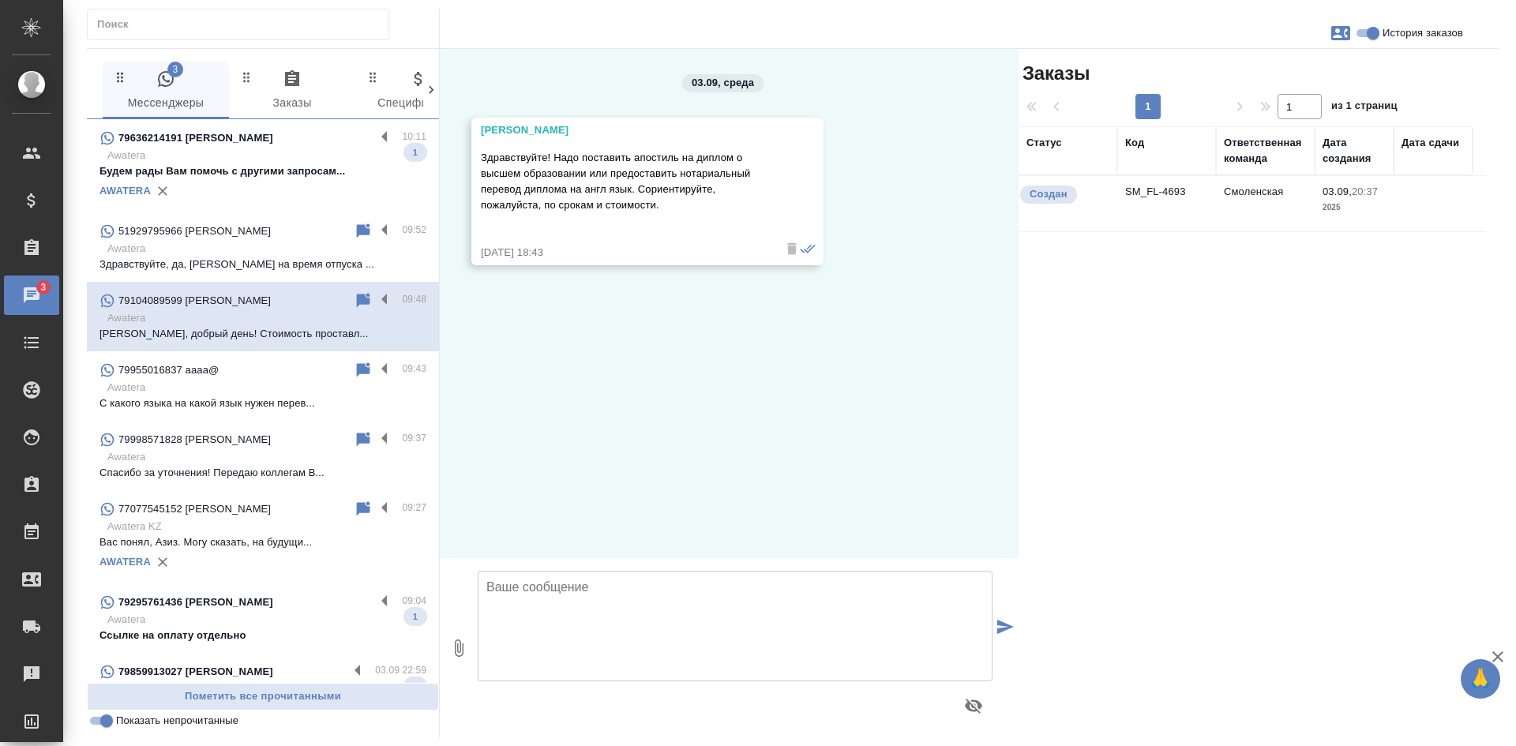
scroll to position [0, 0]
click at [361, 299] on icon at bounding box center [363, 300] width 19 height 19
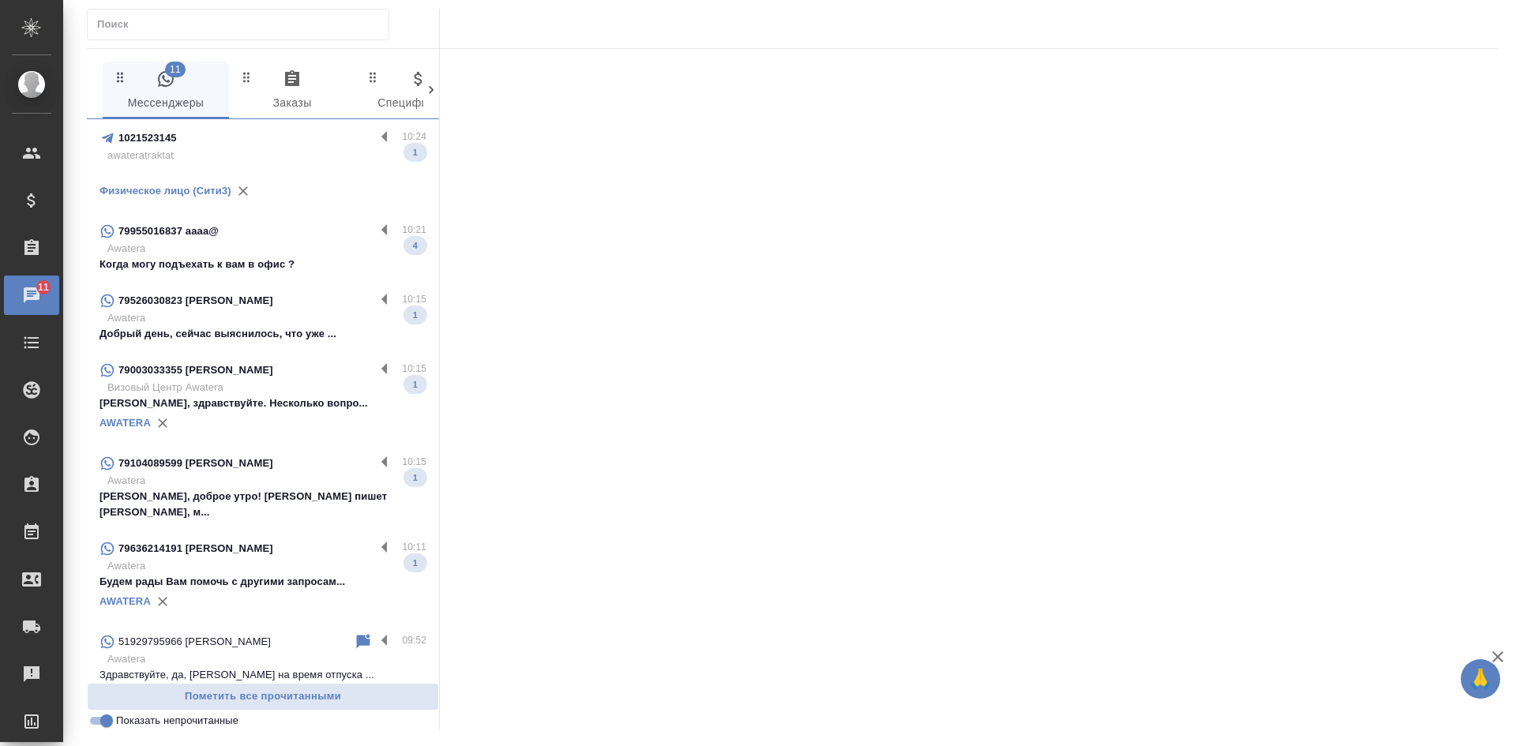
click at [237, 312] on p "Awatera" at bounding box center [266, 318] width 319 height 16
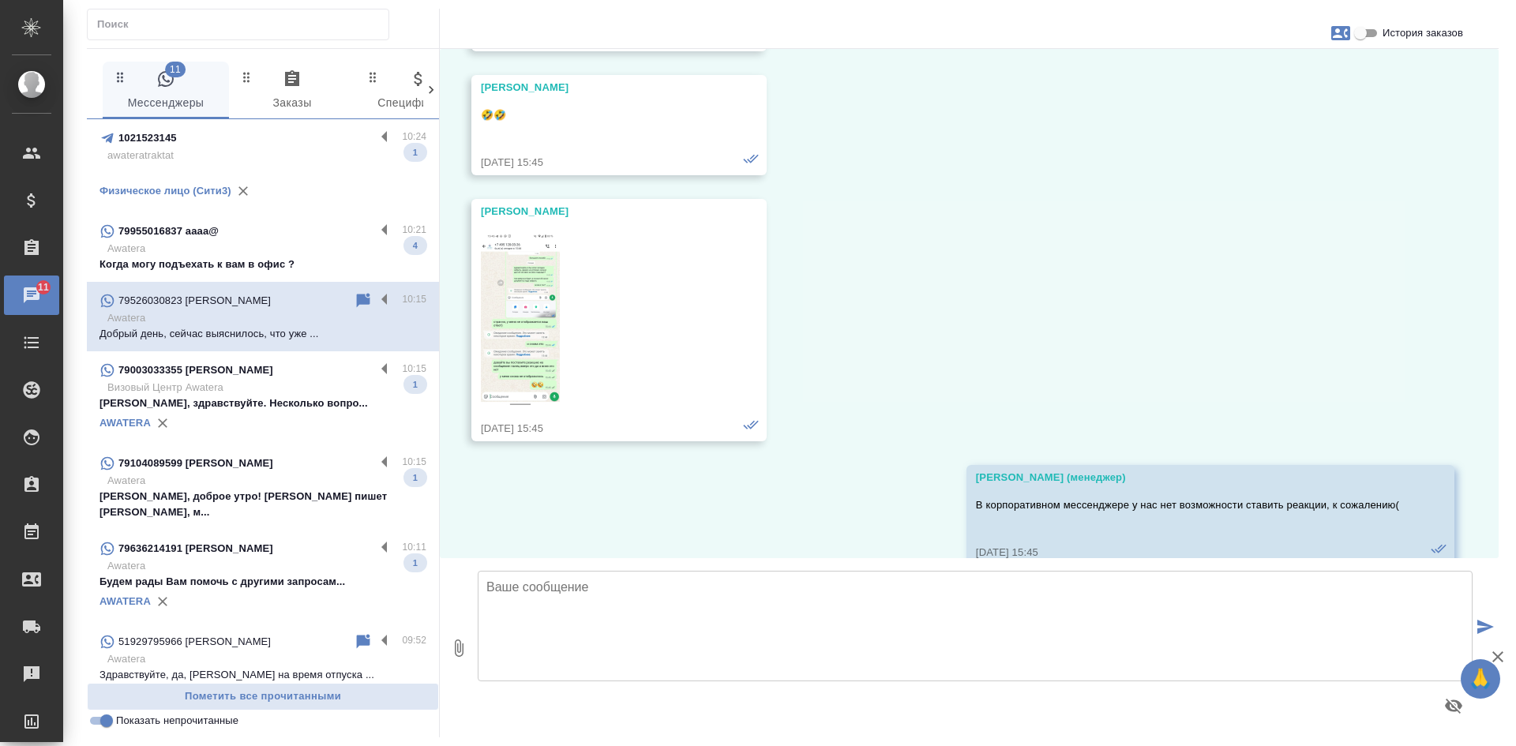
scroll to position [18621, 0]
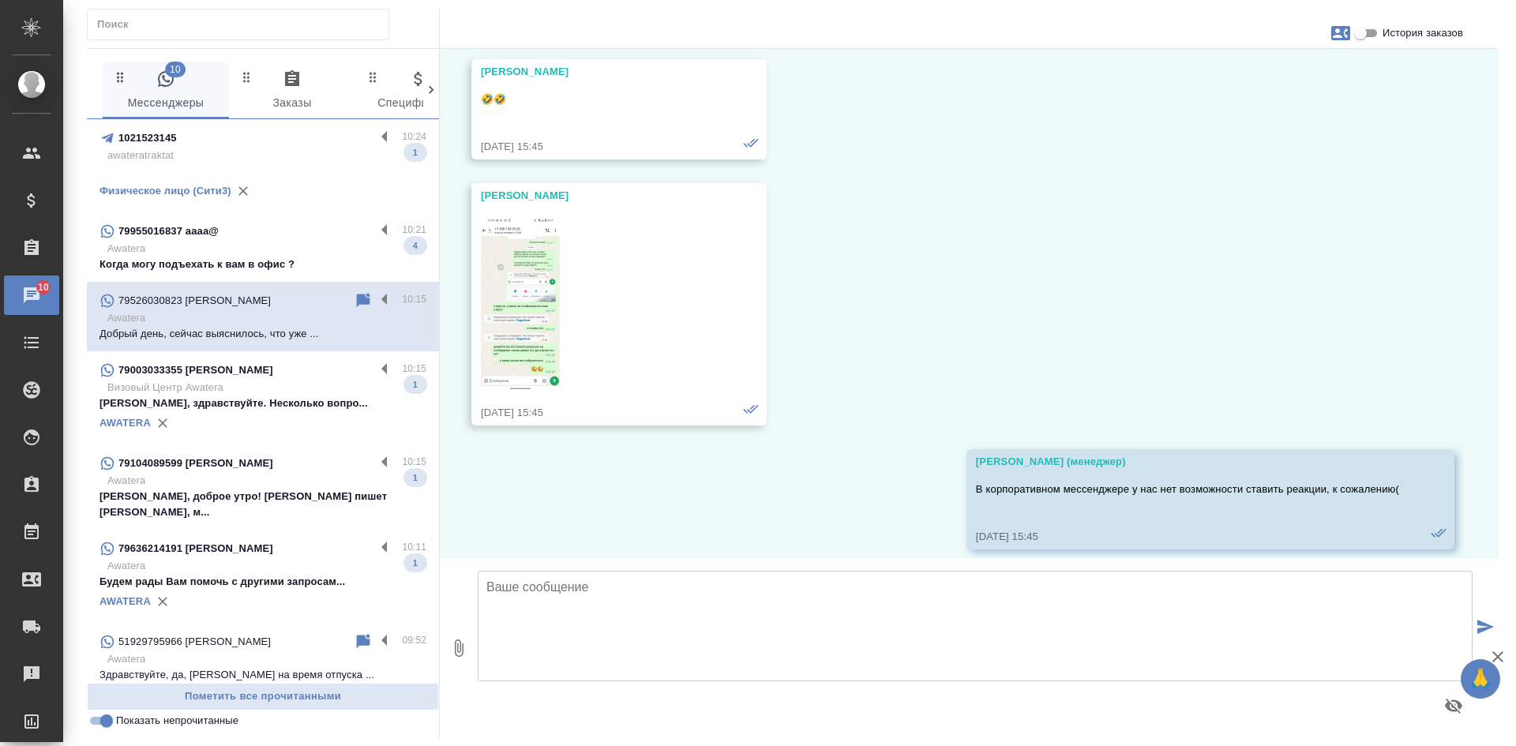
click at [533, 301] on img at bounding box center [520, 303] width 79 height 175
